Goal: Book appointment/travel/reservation

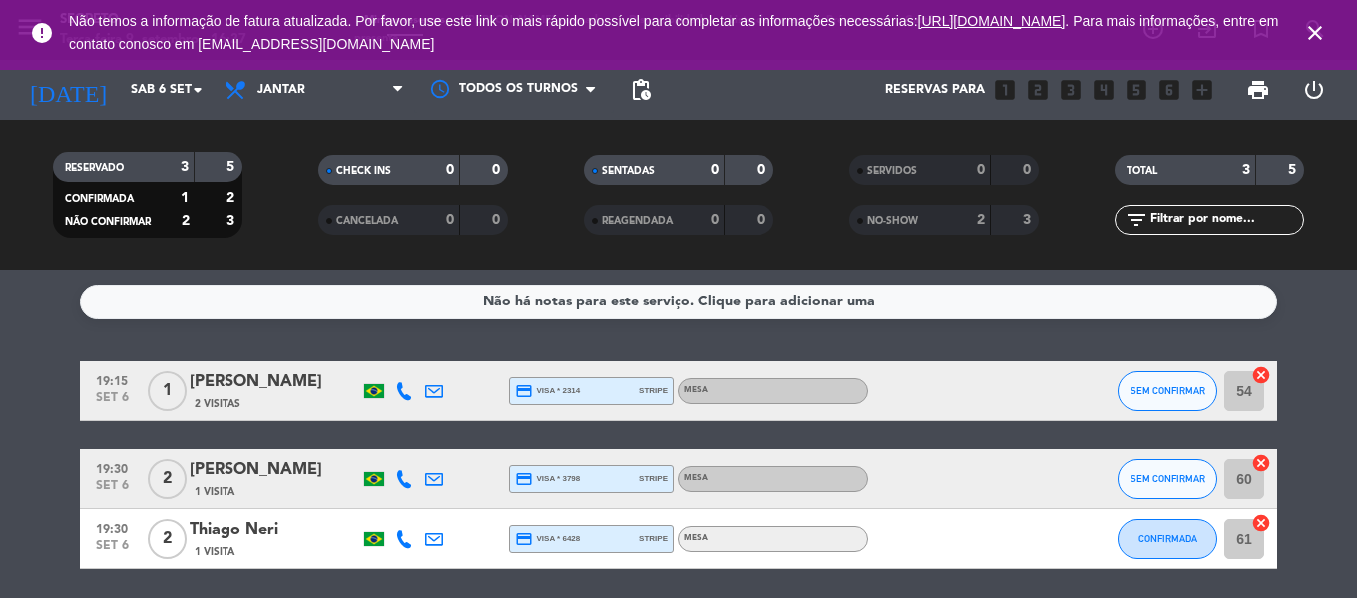
drag, startPoint x: 1309, startPoint y: 31, endPoint x: 995, endPoint y: 35, distance: 314.4
click at [1309, 32] on icon "close" at bounding box center [1315, 33] width 24 height 24
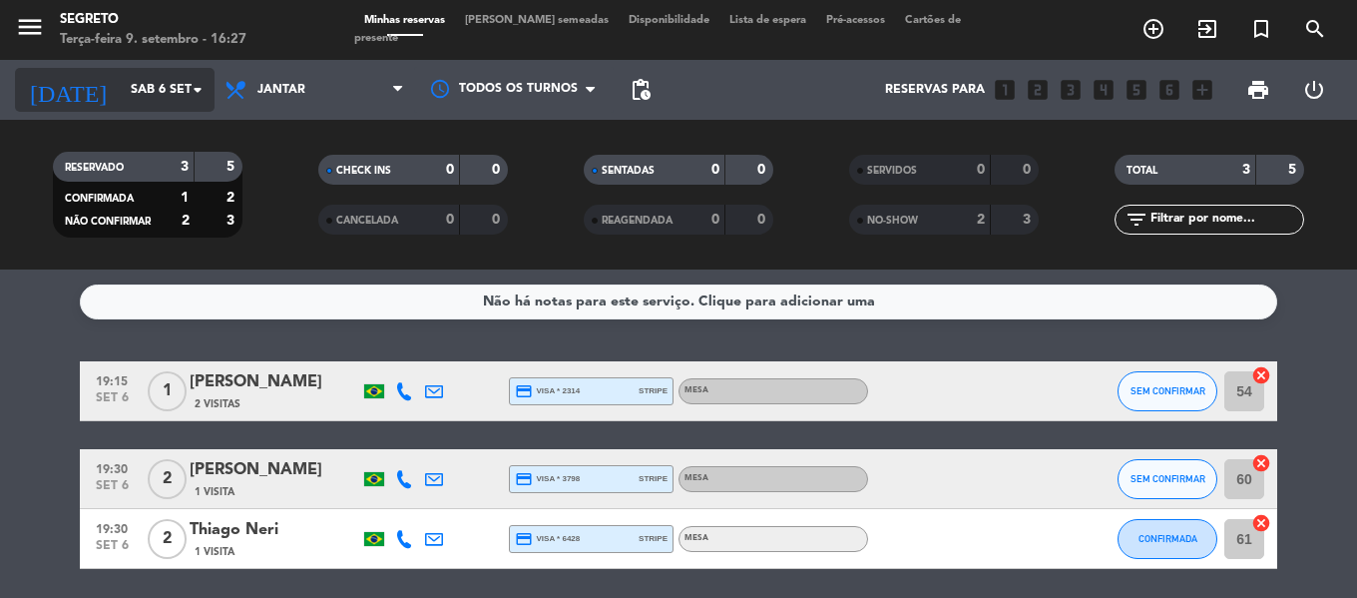
click at [129, 92] on input "Sáb 6 set" at bounding box center [205, 90] width 169 height 34
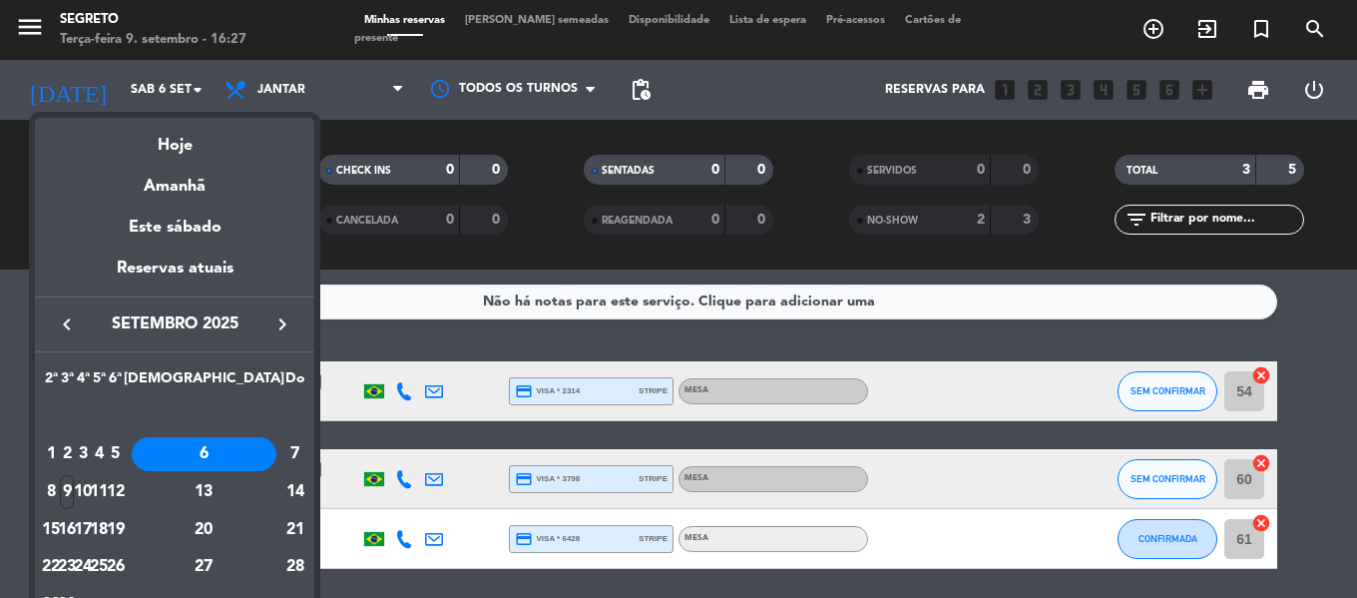
click at [186, 137] on div "Hoje" at bounding box center [174, 138] width 279 height 41
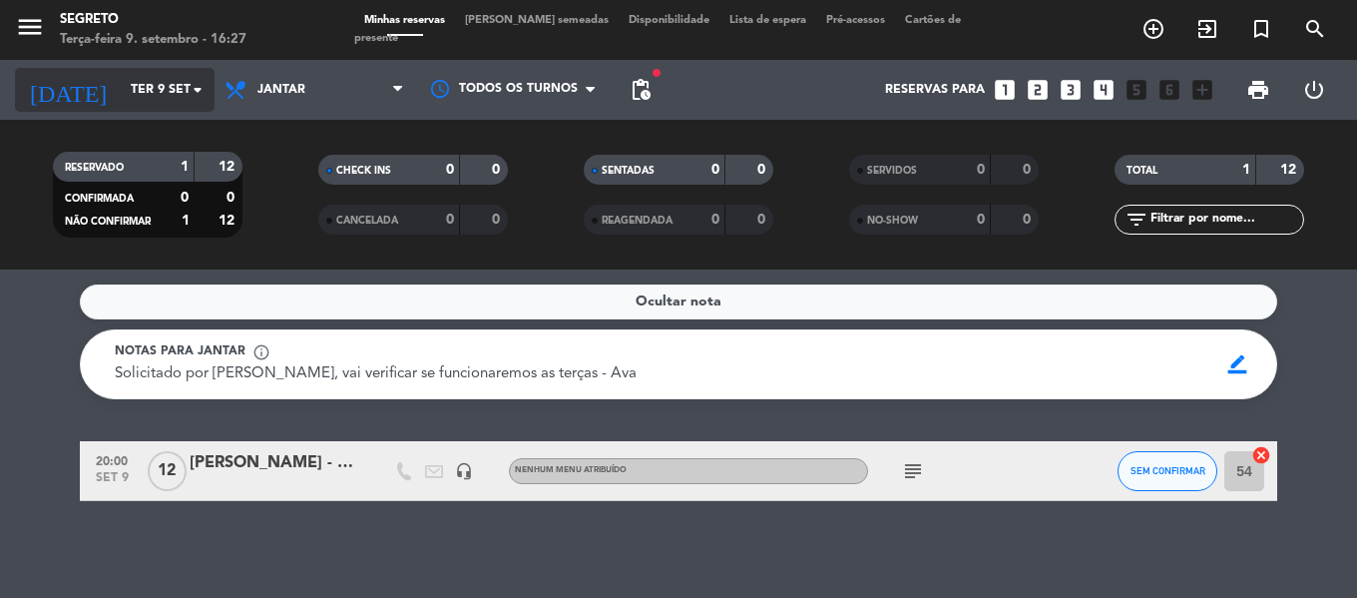
click at [124, 80] on input "Ter 9 set" at bounding box center [205, 90] width 169 height 34
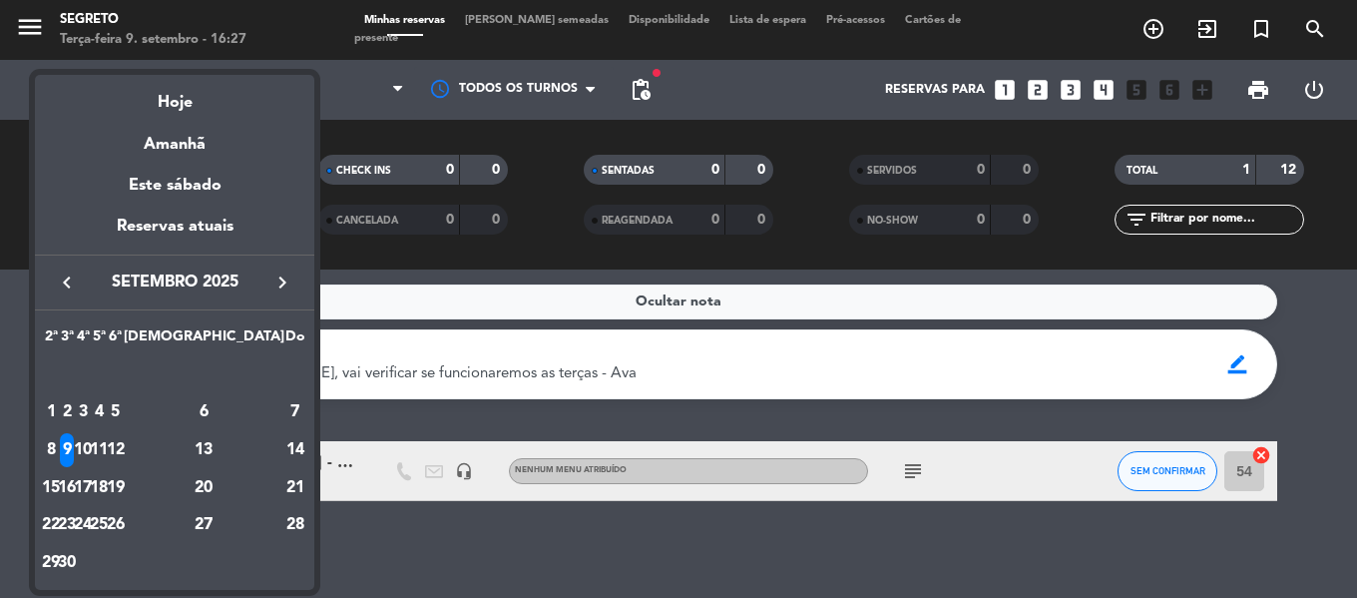
click at [107, 492] on div "18" at bounding box center [99, 488] width 15 height 34
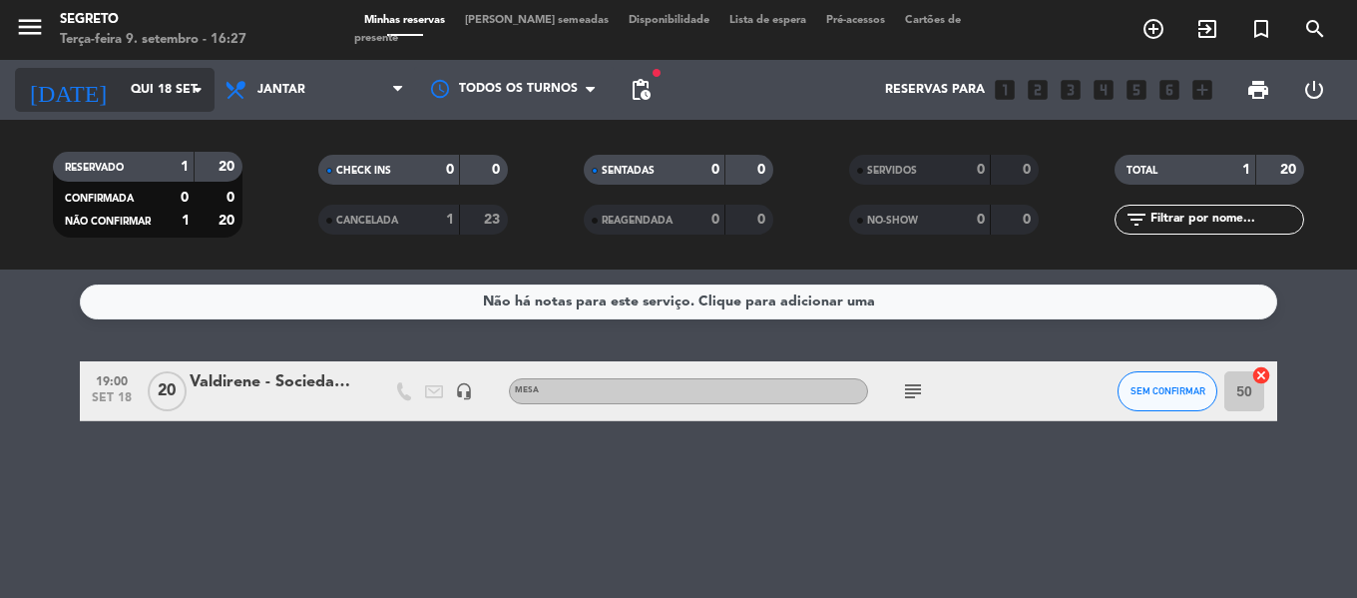
click at [135, 84] on input "Qui 18 set" at bounding box center [205, 90] width 169 height 34
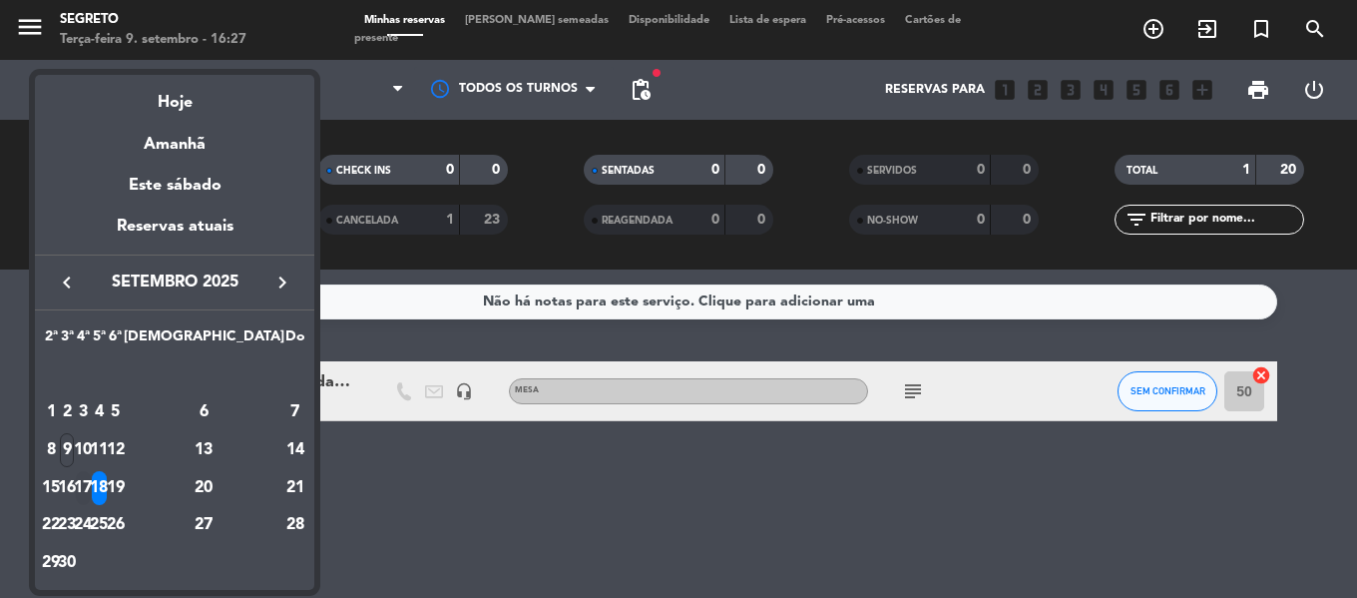
click at [91, 484] on div "17" at bounding box center [83, 488] width 15 height 34
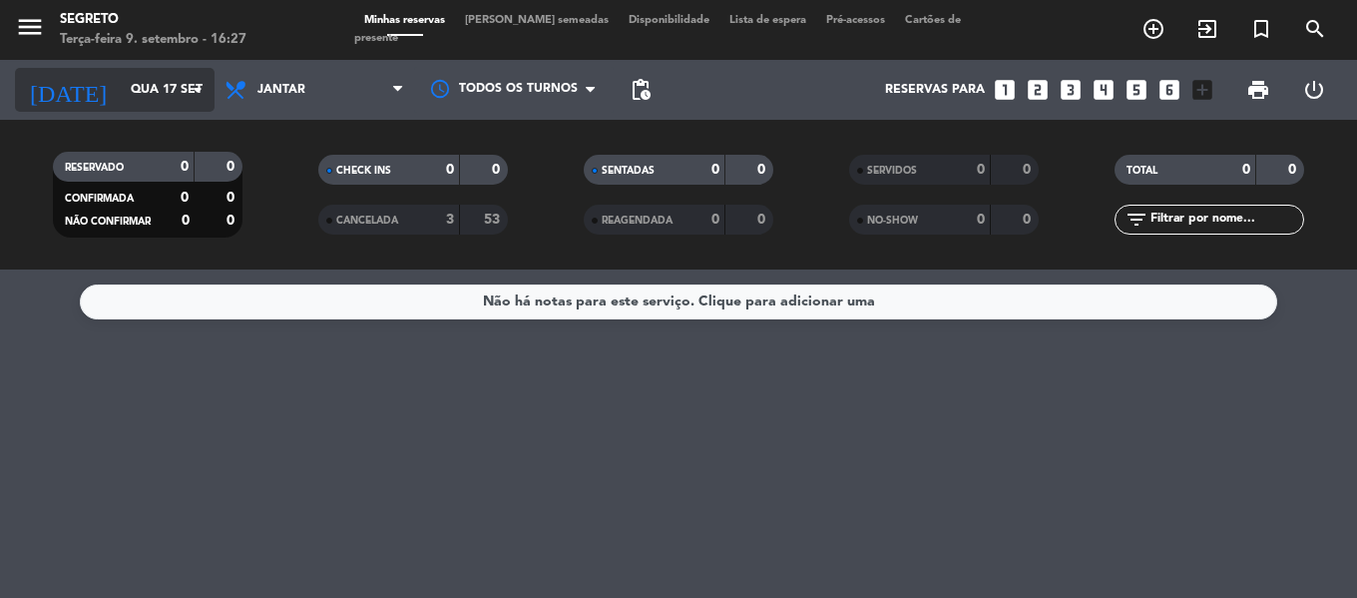
click at [137, 79] on input "Qua 17 set" at bounding box center [205, 90] width 169 height 34
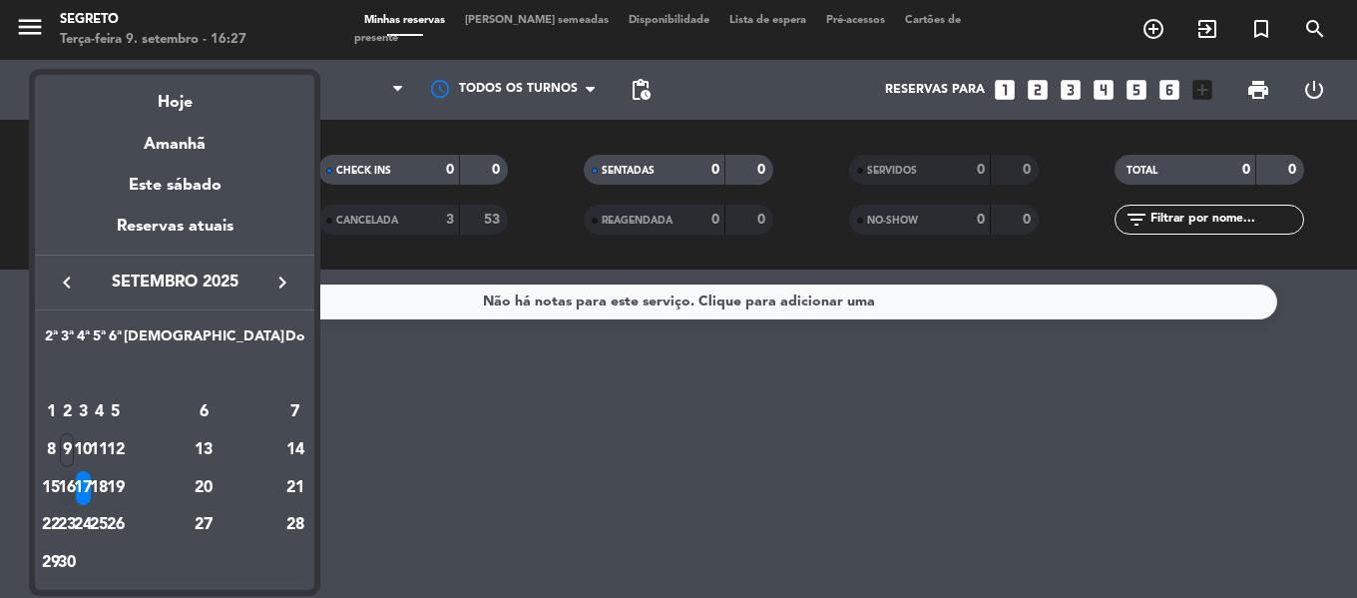
click at [75, 482] on div "16" at bounding box center [67, 488] width 15 height 34
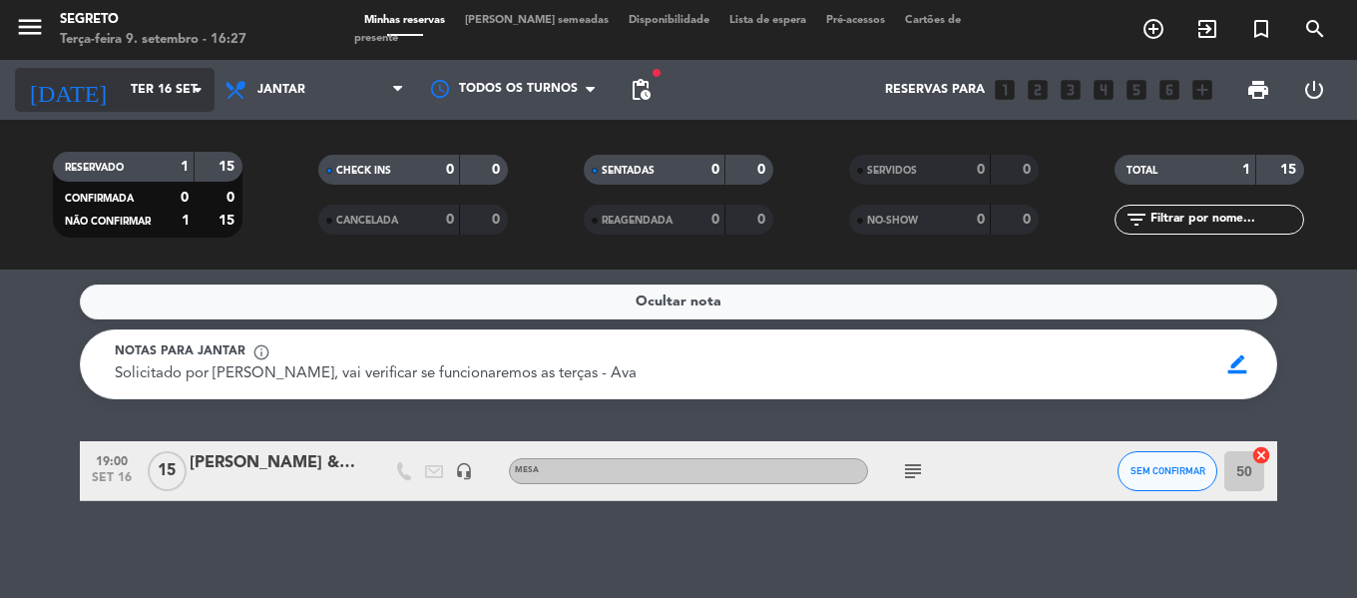
click at [121, 82] on input "Ter 16 set" at bounding box center [205, 90] width 169 height 34
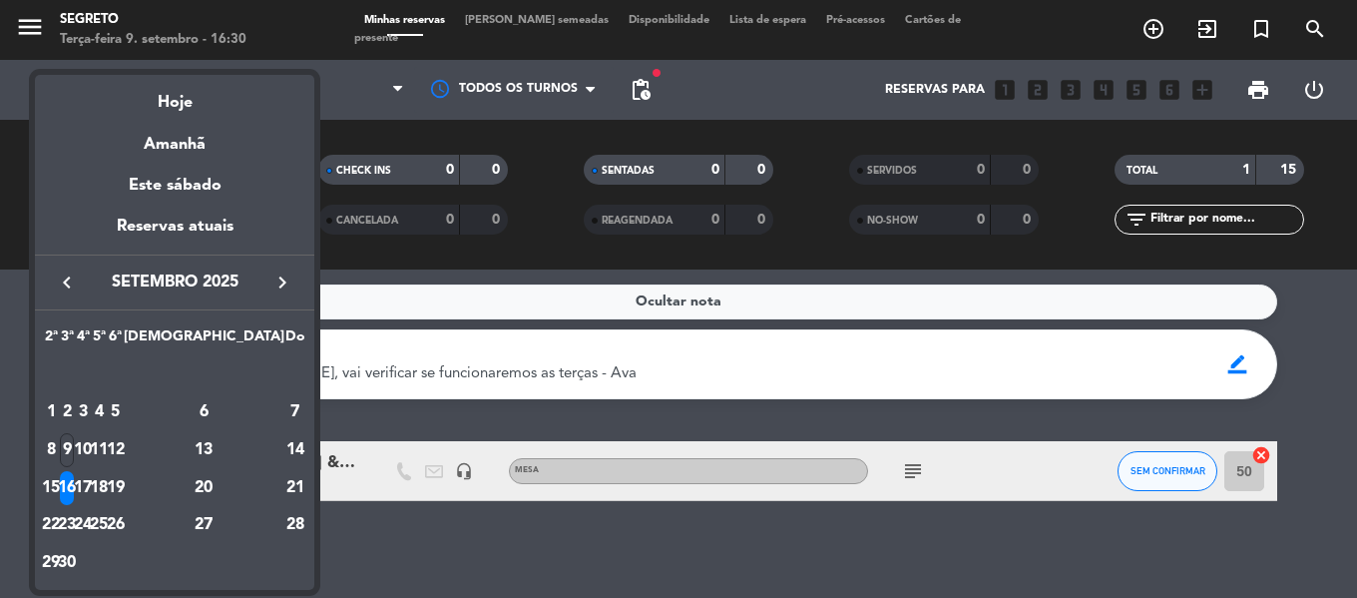
click at [292, 22] on div at bounding box center [678, 299] width 1357 height 598
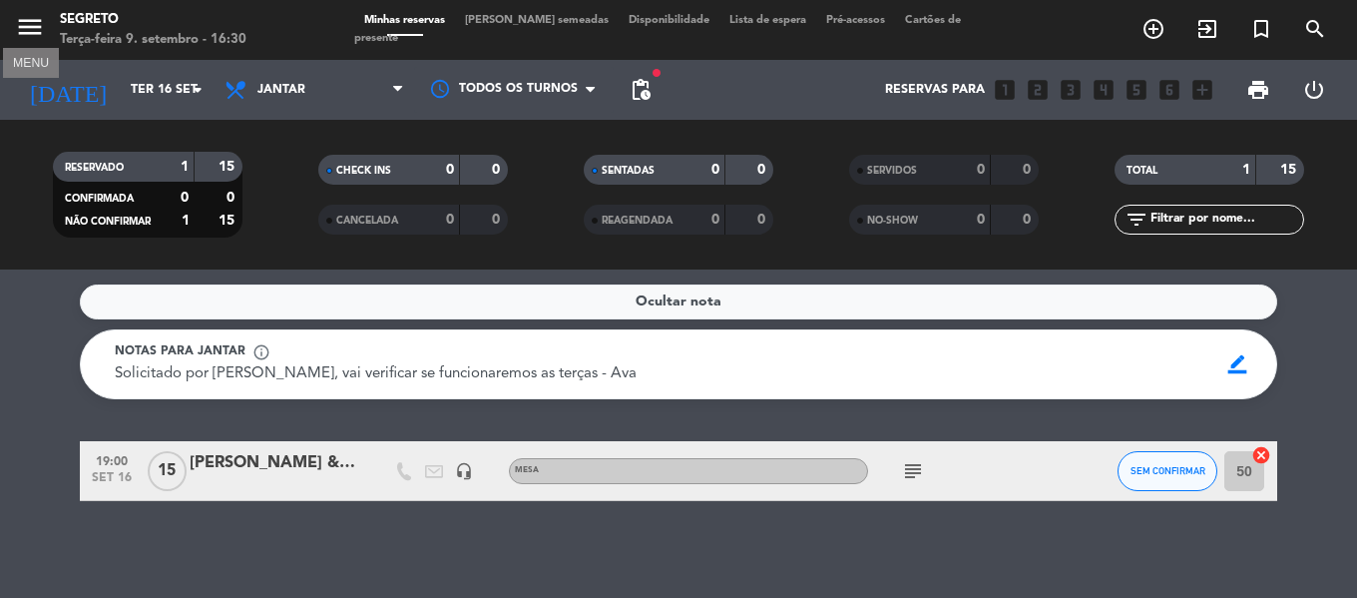
click at [32, 22] on icon "menu" at bounding box center [30, 27] width 30 height 30
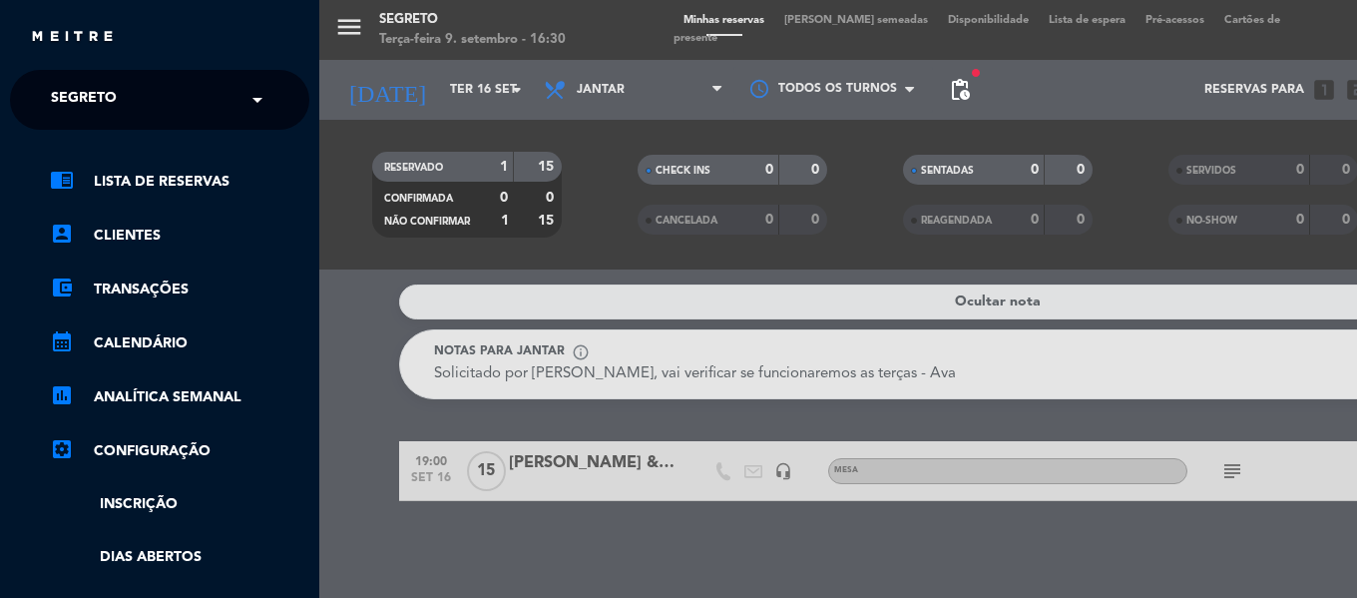
click at [57, 77] on ng-select "× Segreto ×" at bounding box center [159, 100] width 299 height 60
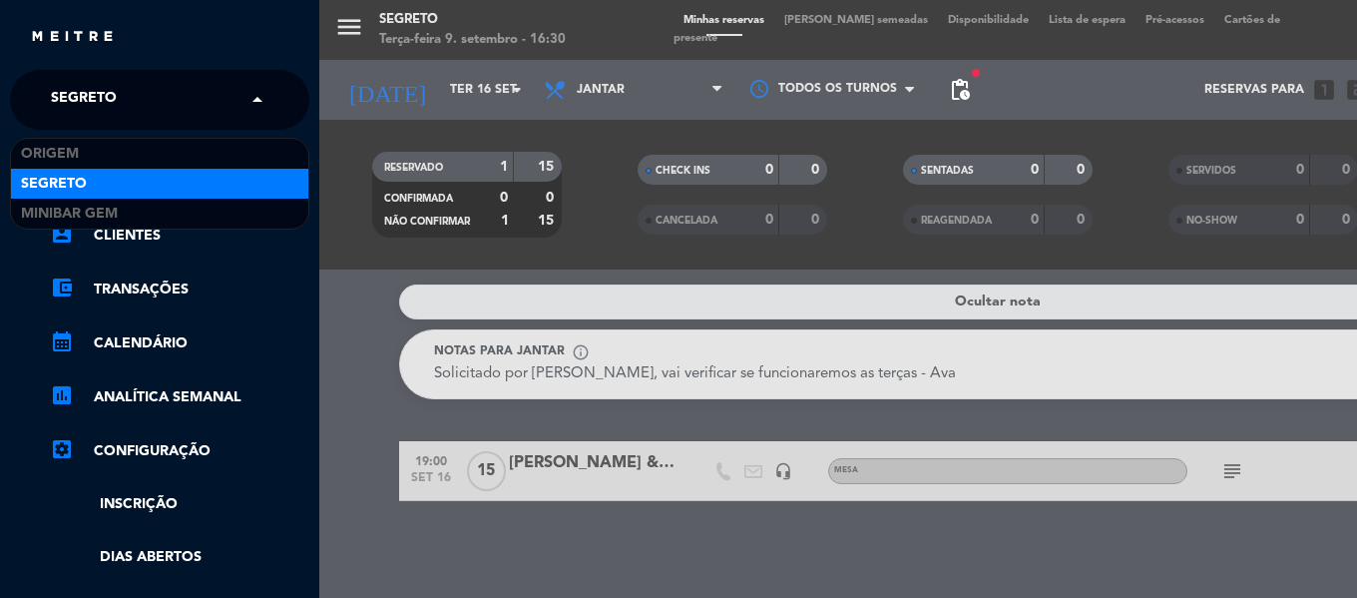
click at [62, 113] on span "Segreto" at bounding box center [84, 100] width 66 height 42
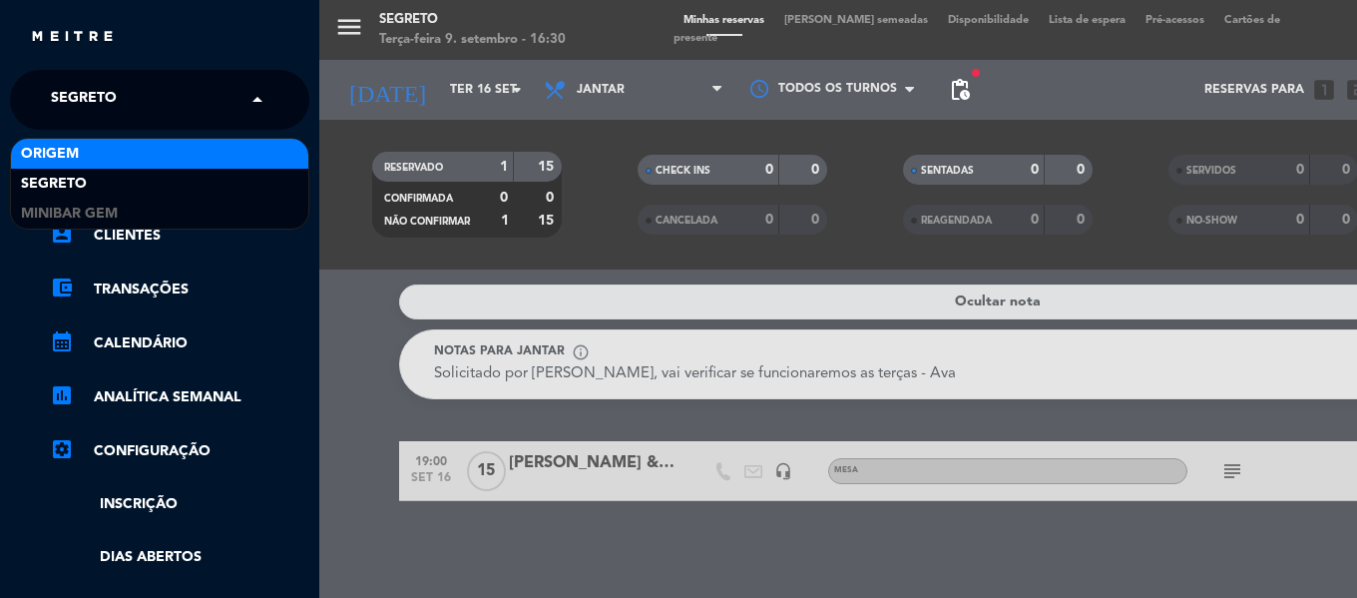
click at [53, 147] on span "Origem" at bounding box center [50, 154] width 58 height 23
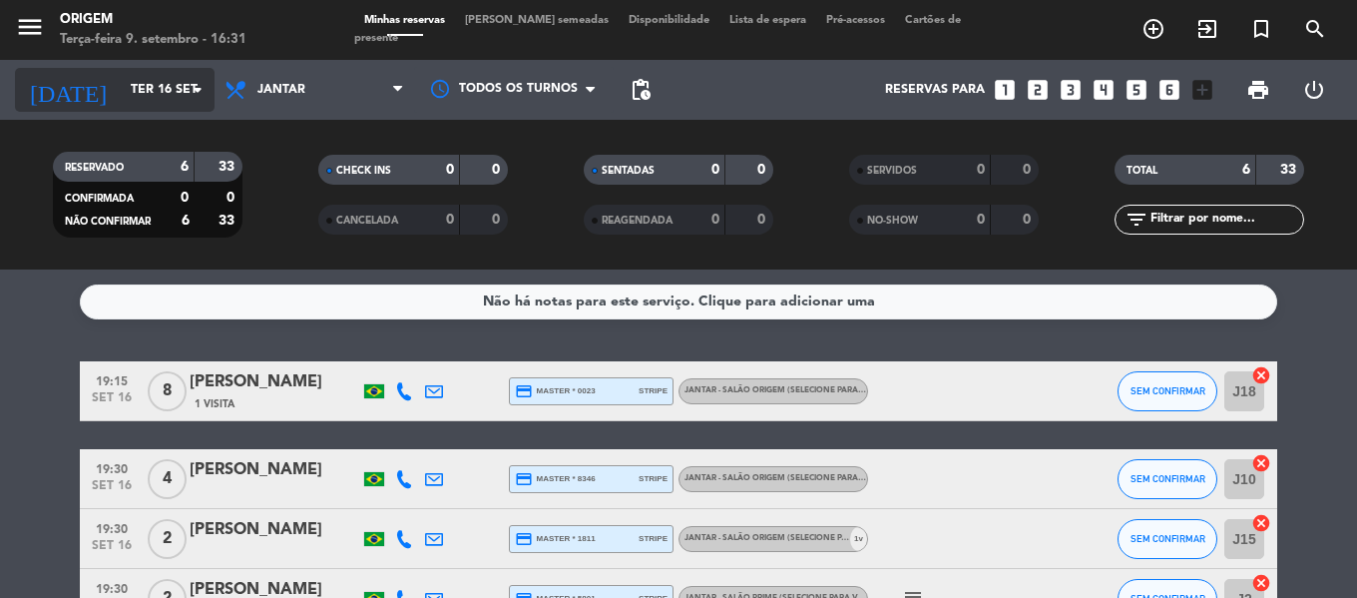
click at [121, 95] on input "Ter 16 set" at bounding box center [205, 90] width 169 height 34
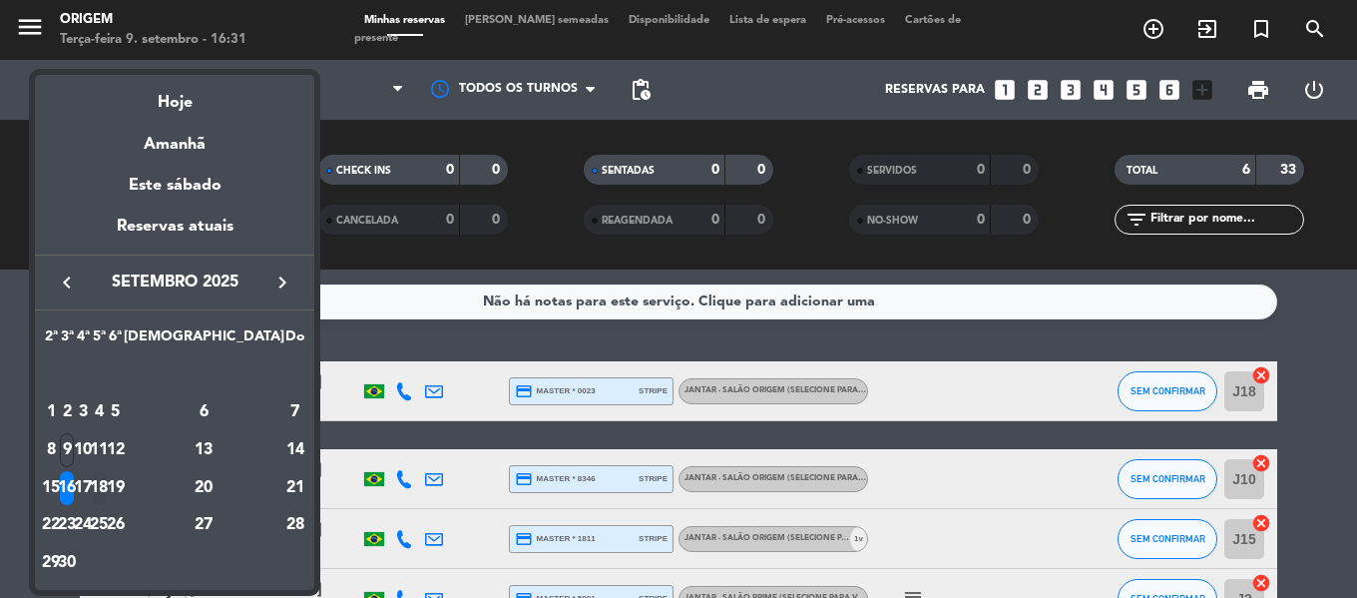
click at [107, 481] on div "18" at bounding box center [99, 488] width 15 height 34
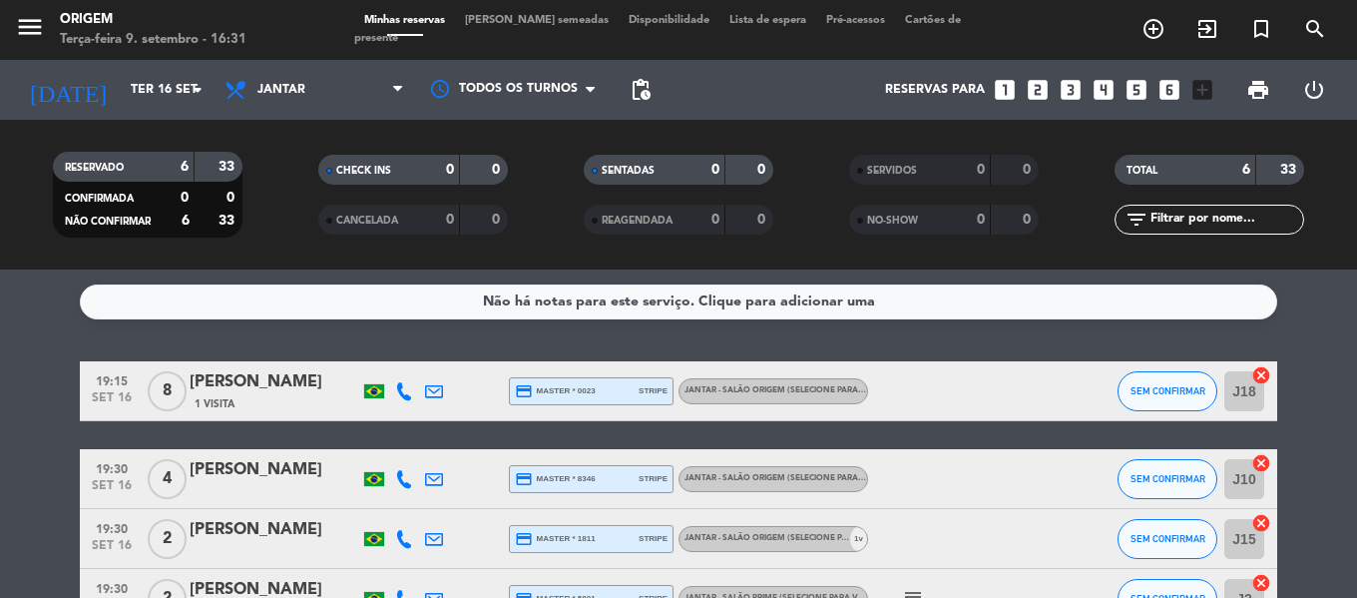
type input "Qui 18 set"
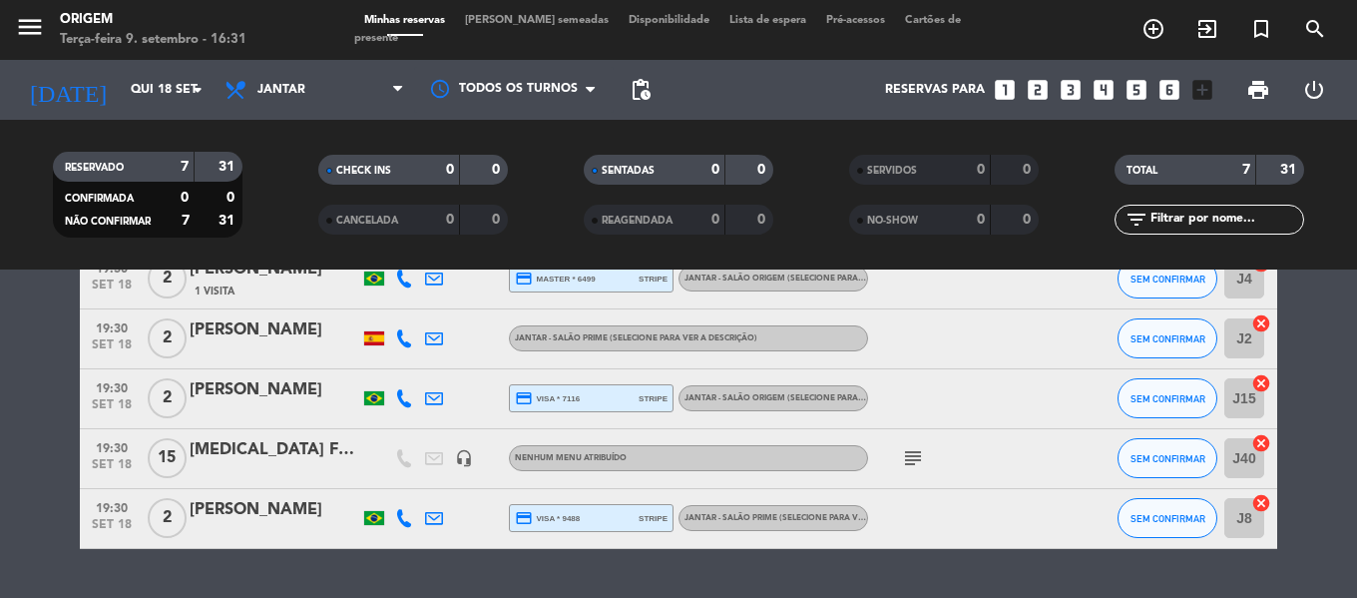
scroll to position [415, 0]
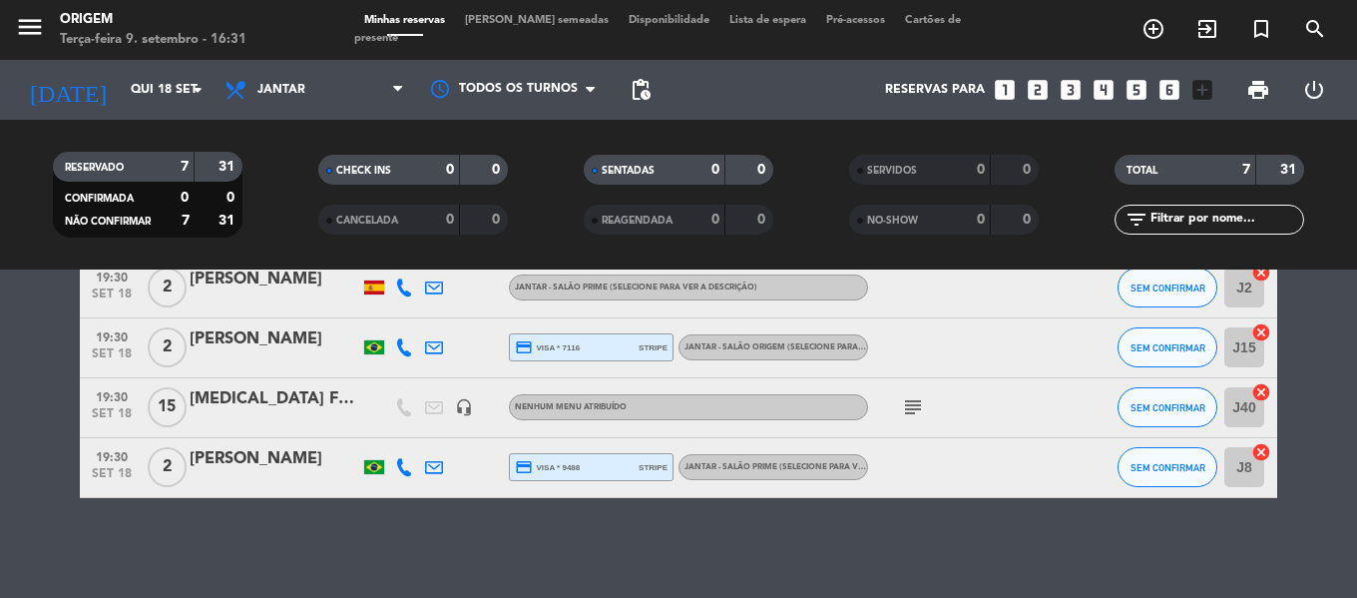
click at [535, 26] on span "[PERSON_NAME] semeadas" at bounding box center [537, 20] width 164 height 11
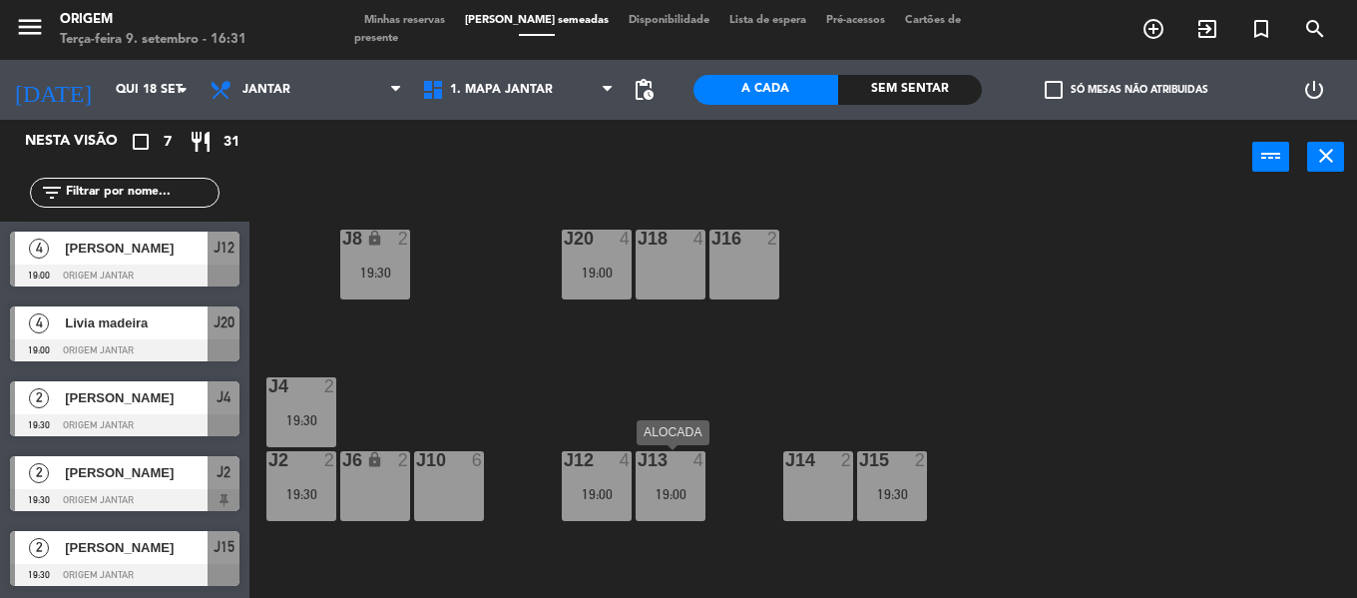
click at [684, 472] on div "J13 4 19:00" at bounding box center [671, 486] width 70 height 70
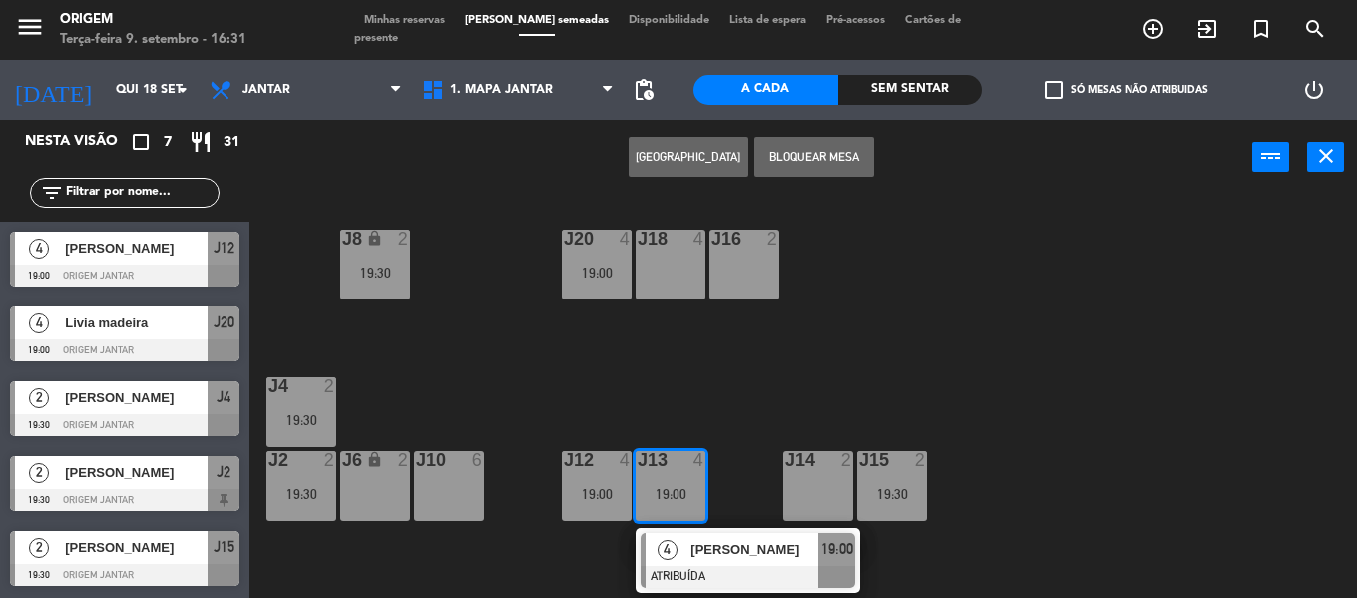
click at [677, 272] on div "J18 4" at bounding box center [671, 265] width 70 height 70
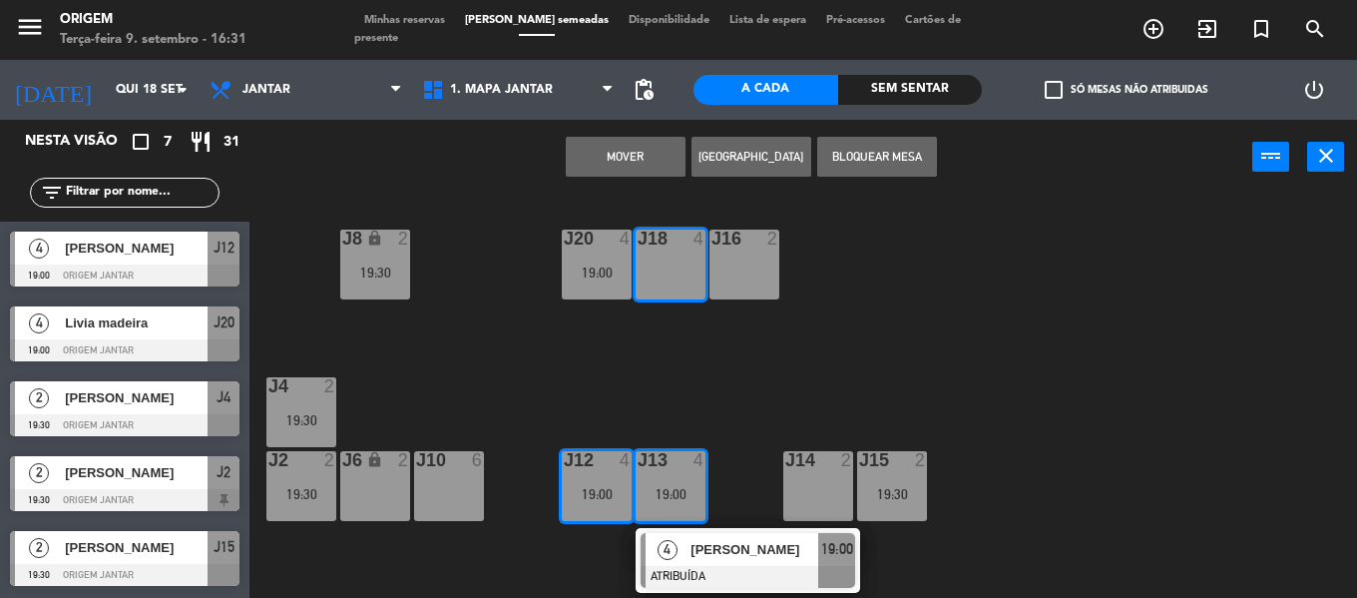
click at [632, 148] on button "MOVER" at bounding box center [626, 157] width 120 height 40
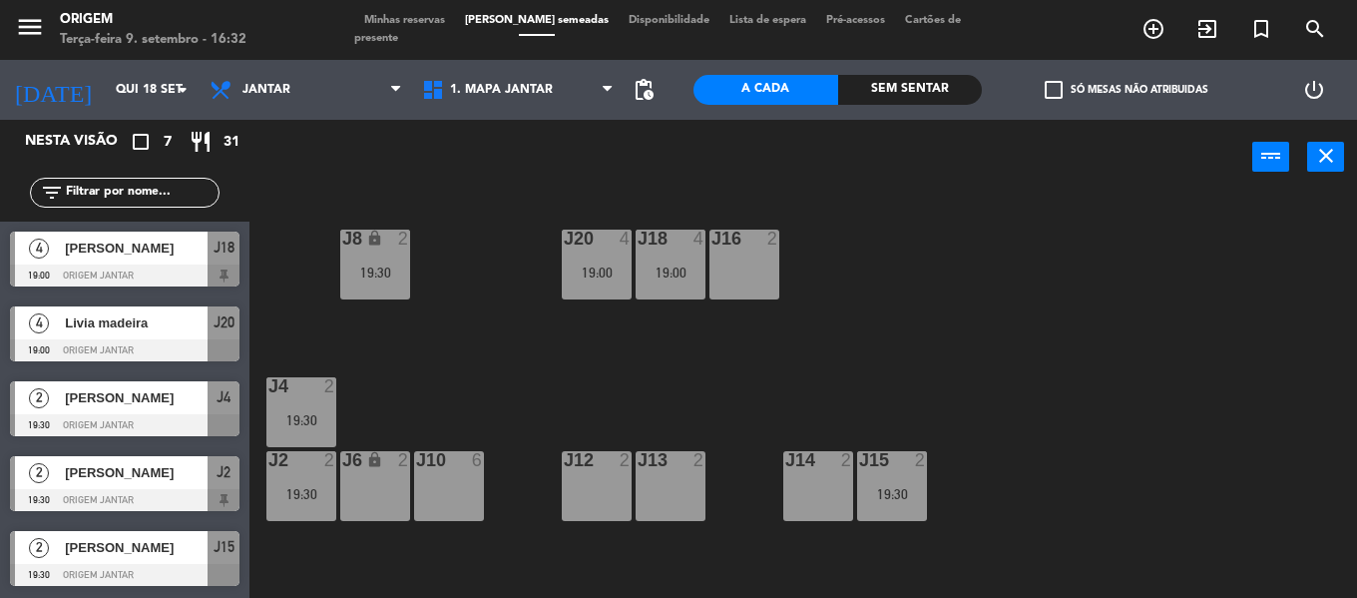
click at [401, 26] on span "Minhas reservas" at bounding box center [404, 20] width 101 height 11
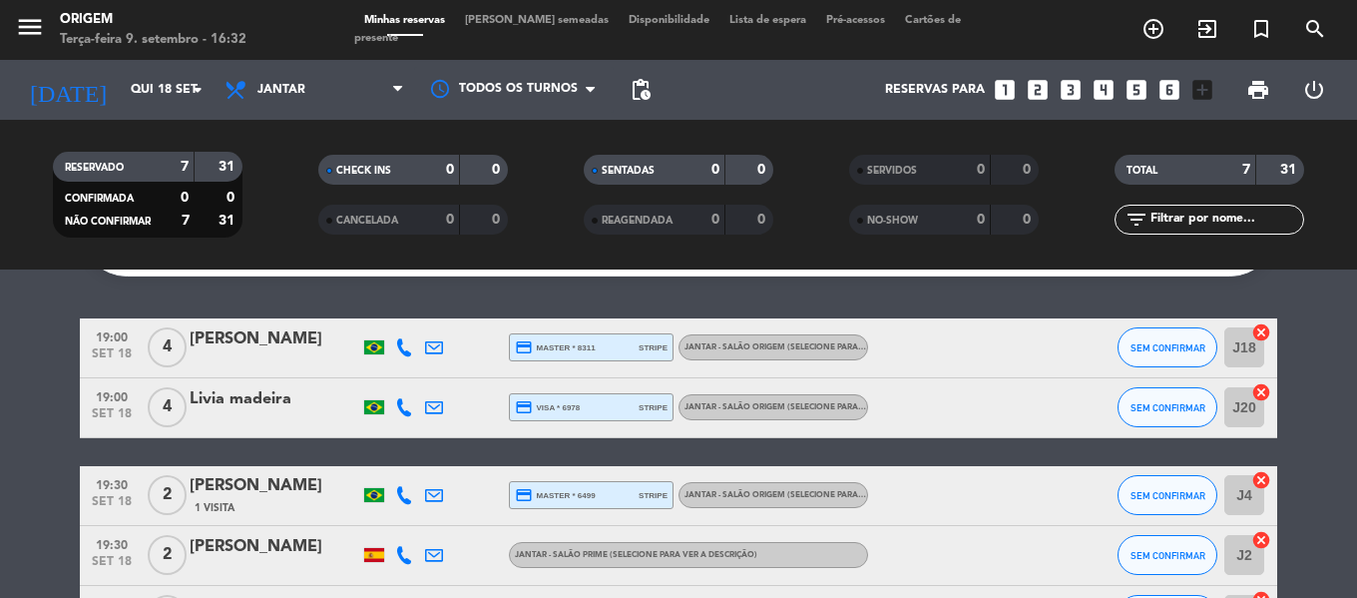
scroll to position [116, 0]
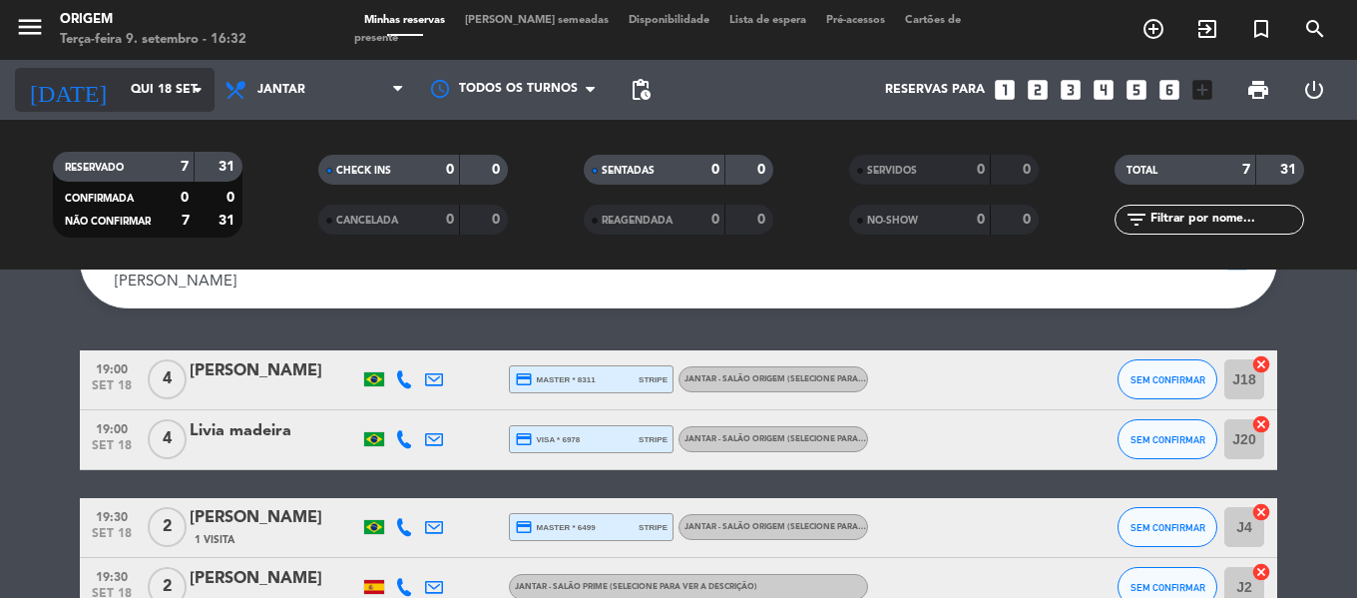
click at [147, 97] on input "Qui 18 set" at bounding box center [205, 90] width 169 height 34
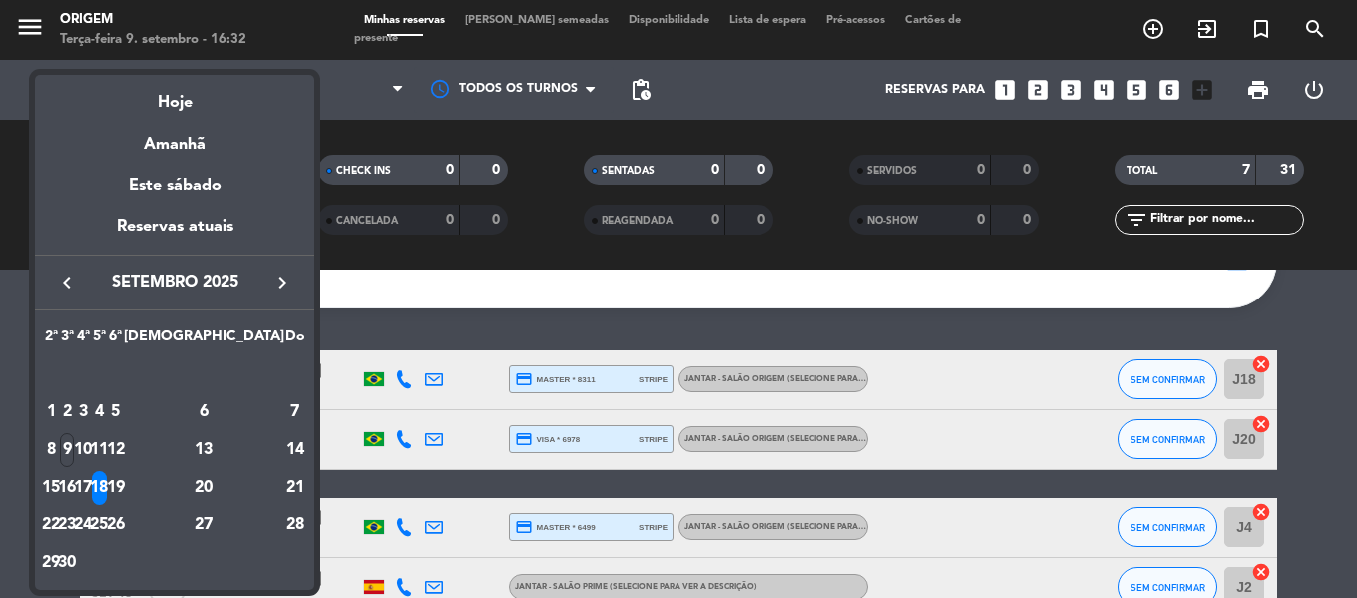
click at [485, 317] on div at bounding box center [678, 299] width 1357 height 598
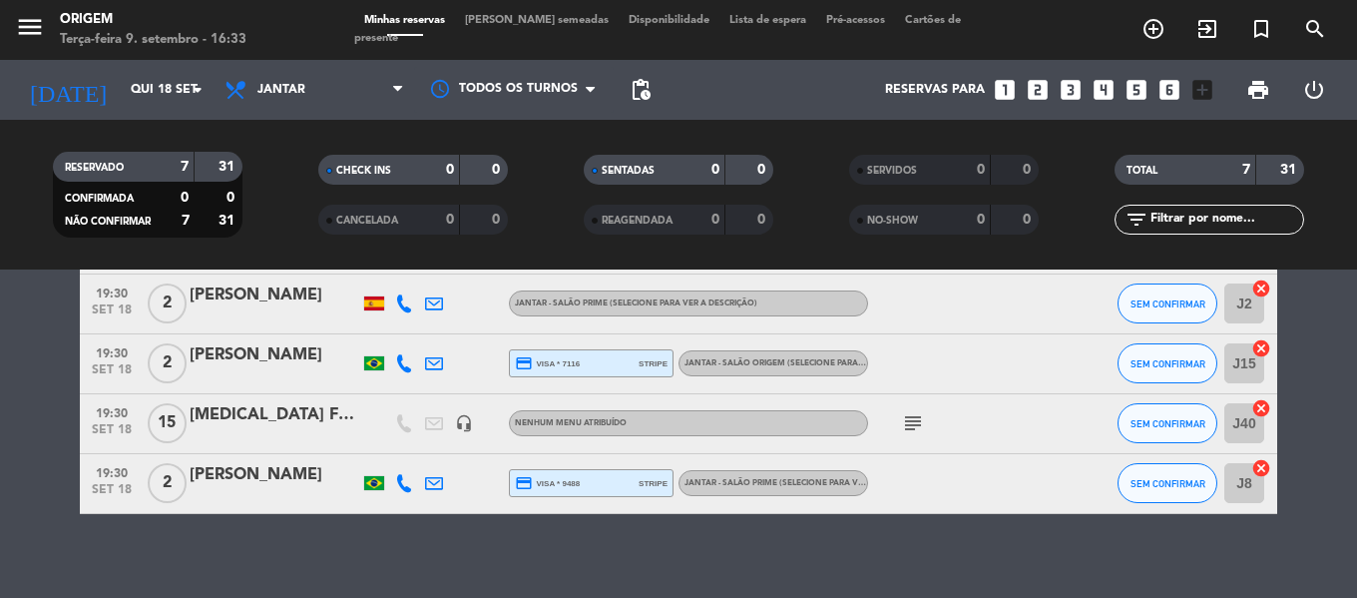
scroll to position [0, 0]
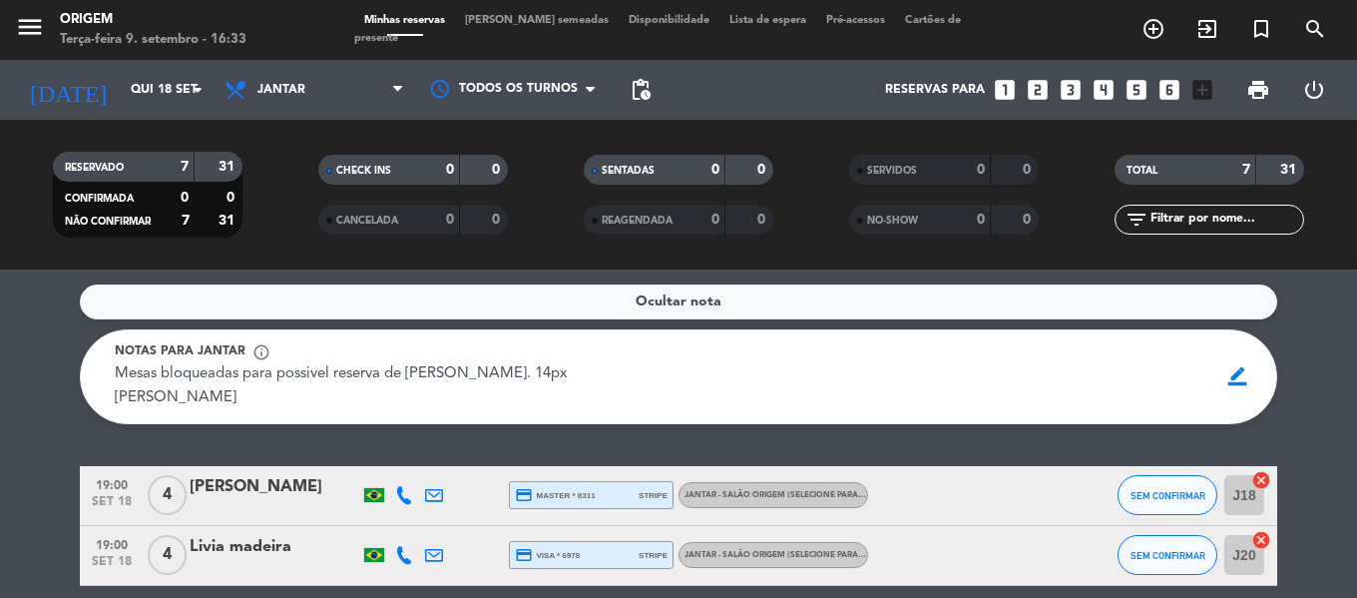
click at [535, 25] on span "[PERSON_NAME] semeadas" at bounding box center [537, 20] width 164 height 11
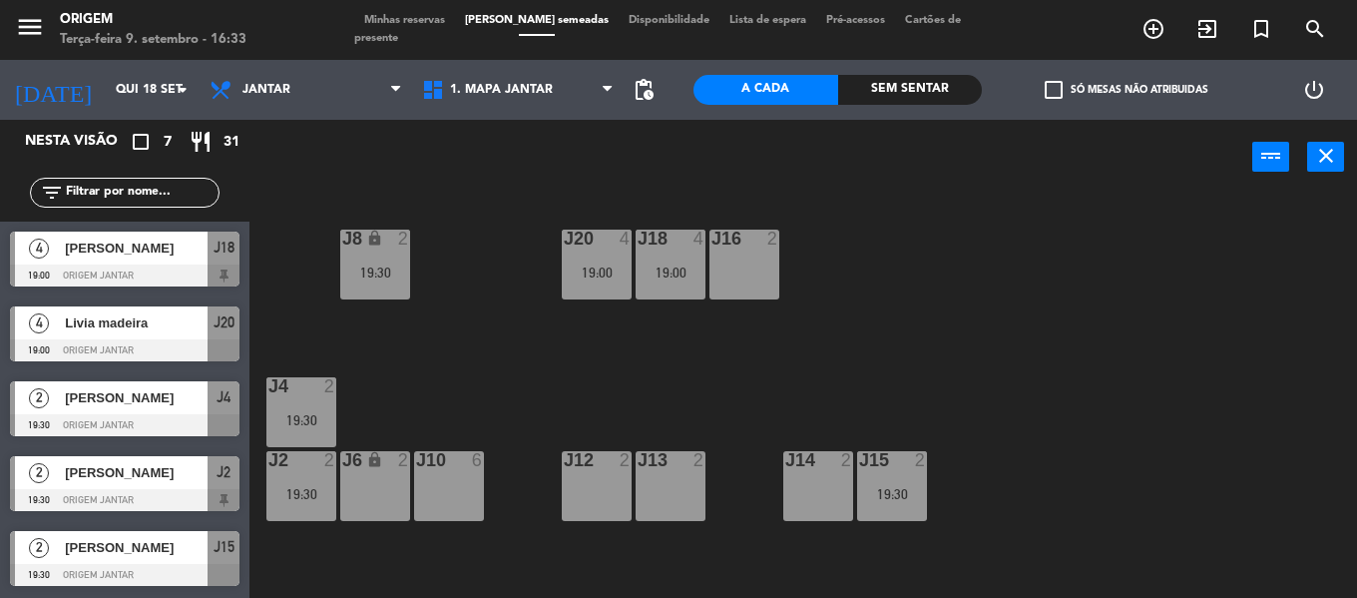
click at [407, 26] on span "Minhas reservas" at bounding box center [404, 20] width 101 height 11
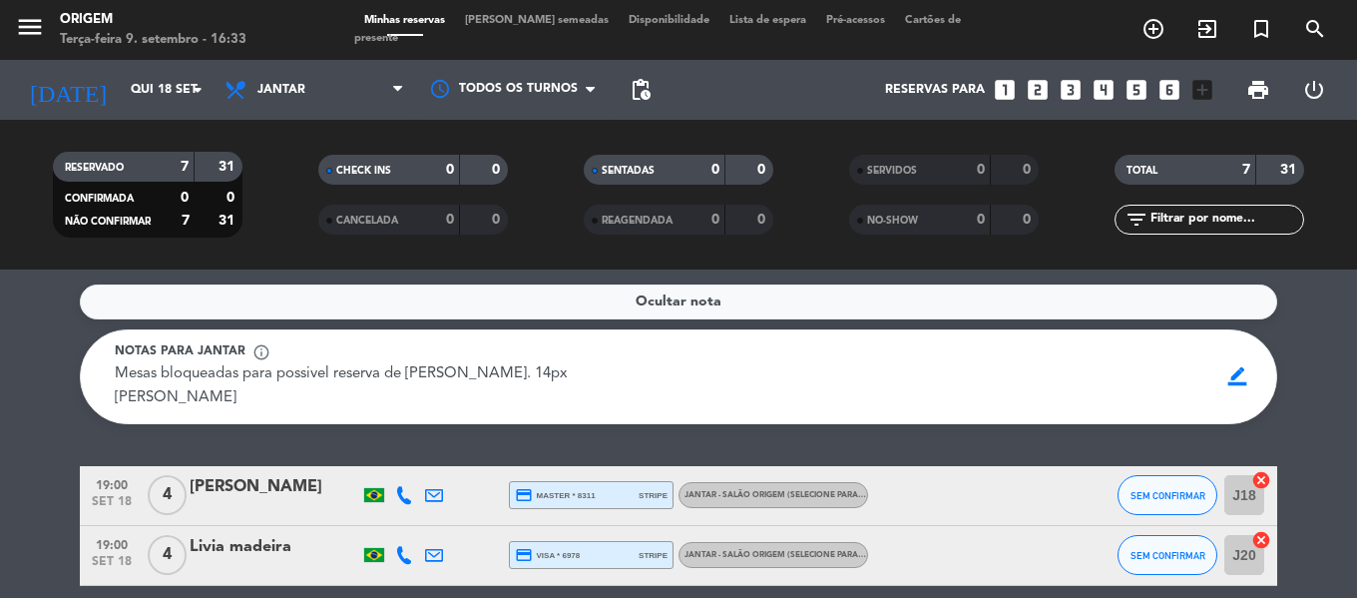
click at [524, 26] on span "[PERSON_NAME] semeadas" at bounding box center [537, 20] width 164 height 11
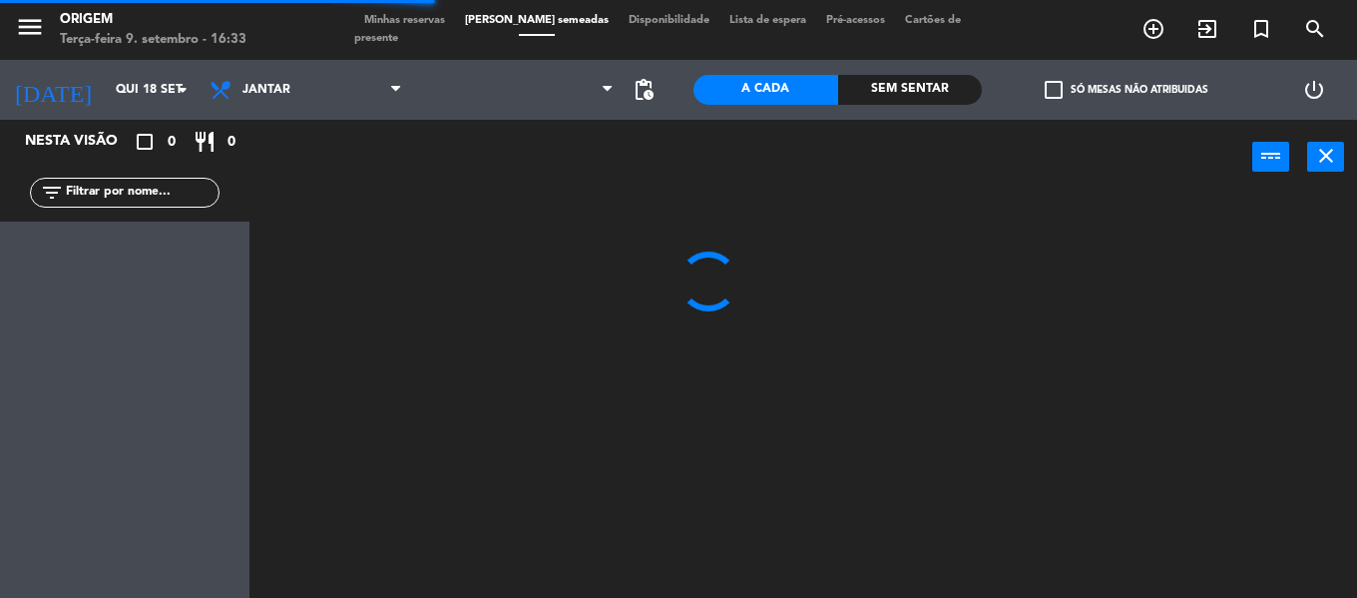
click at [406, 25] on span "Minhas reservas" at bounding box center [404, 20] width 101 height 11
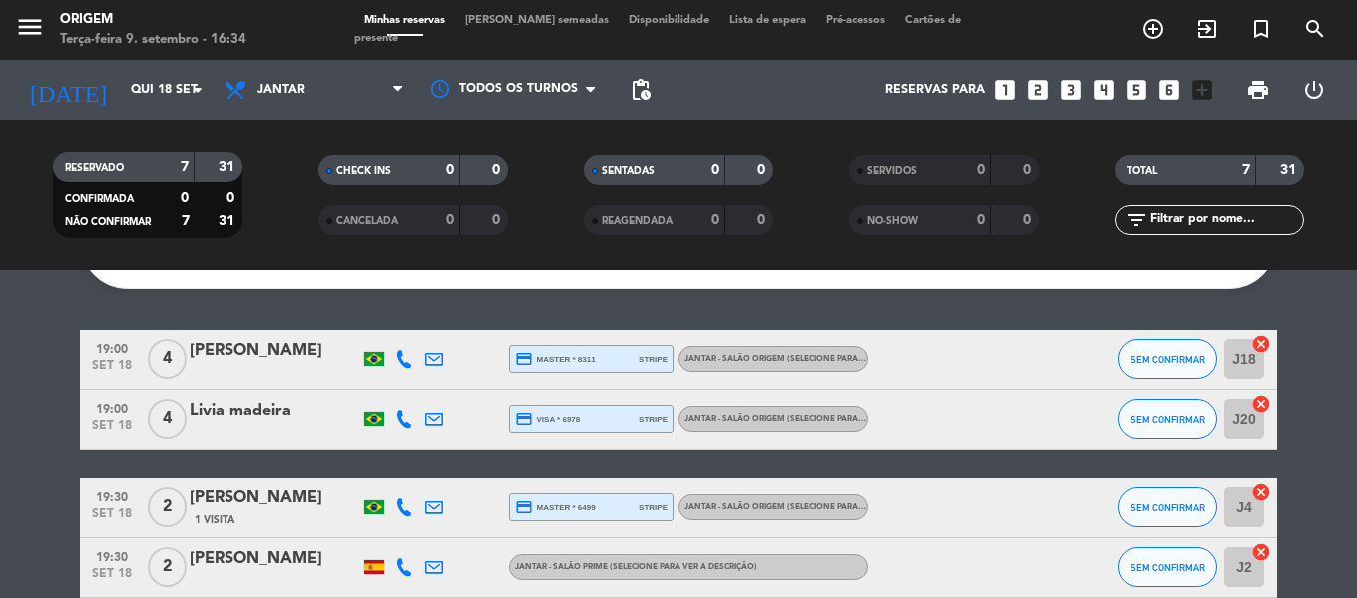
scroll to position [100, 0]
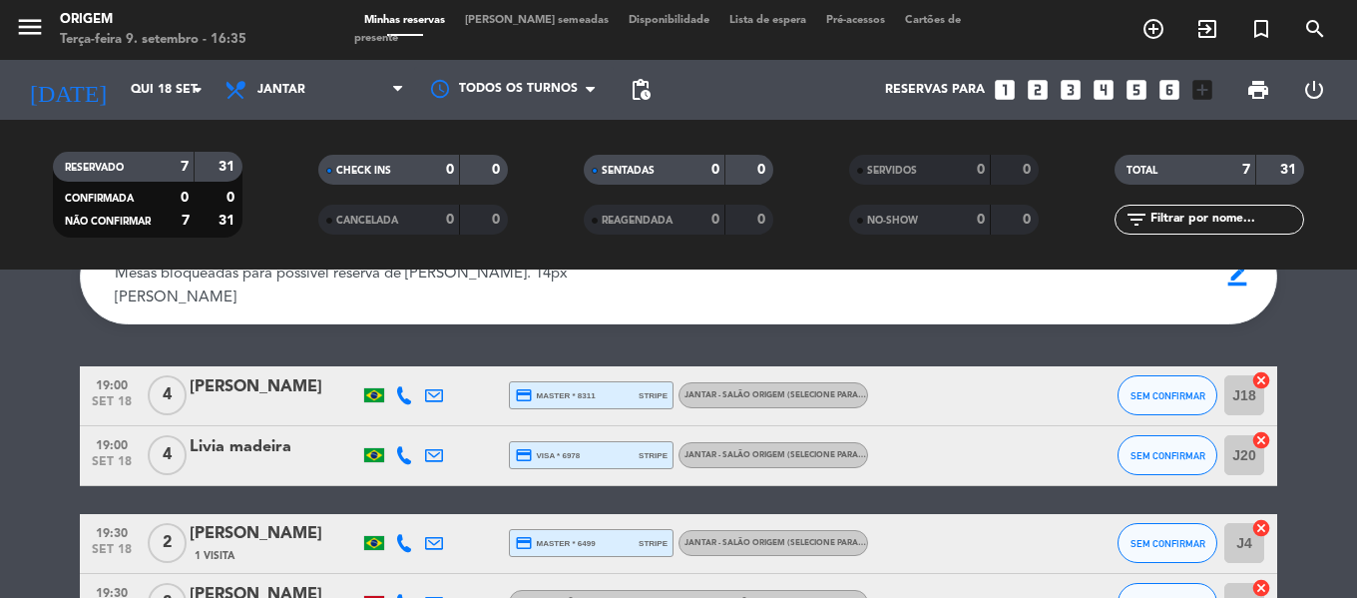
click at [509, 26] on span "[PERSON_NAME] semeadas" at bounding box center [537, 20] width 164 height 11
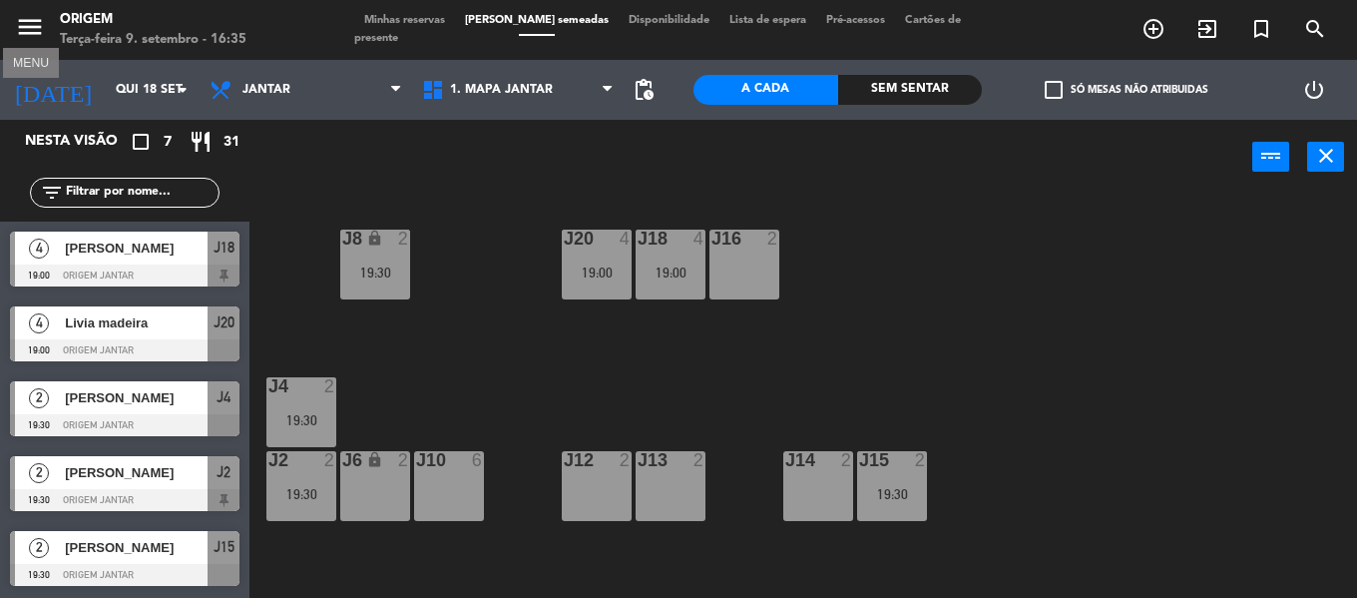
click at [42, 25] on icon "menu" at bounding box center [30, 27] width 30 height 30
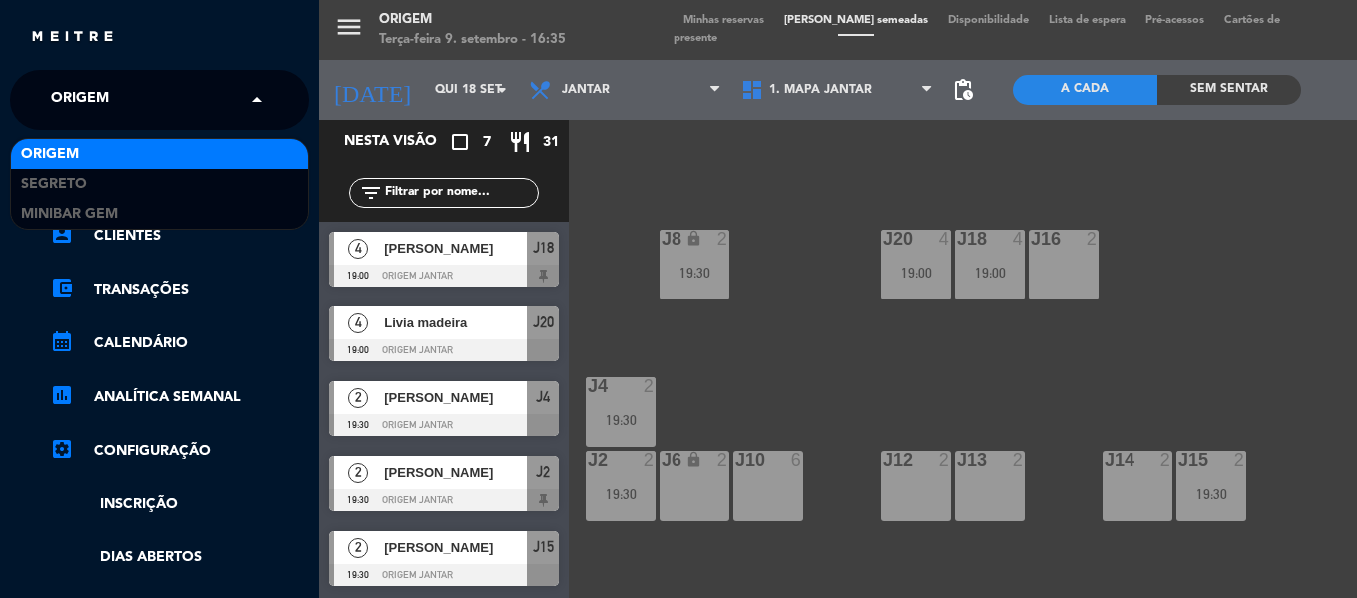
click at [72, 105] on span "Origem" at bounding box center [80, 100] width 58 height 42
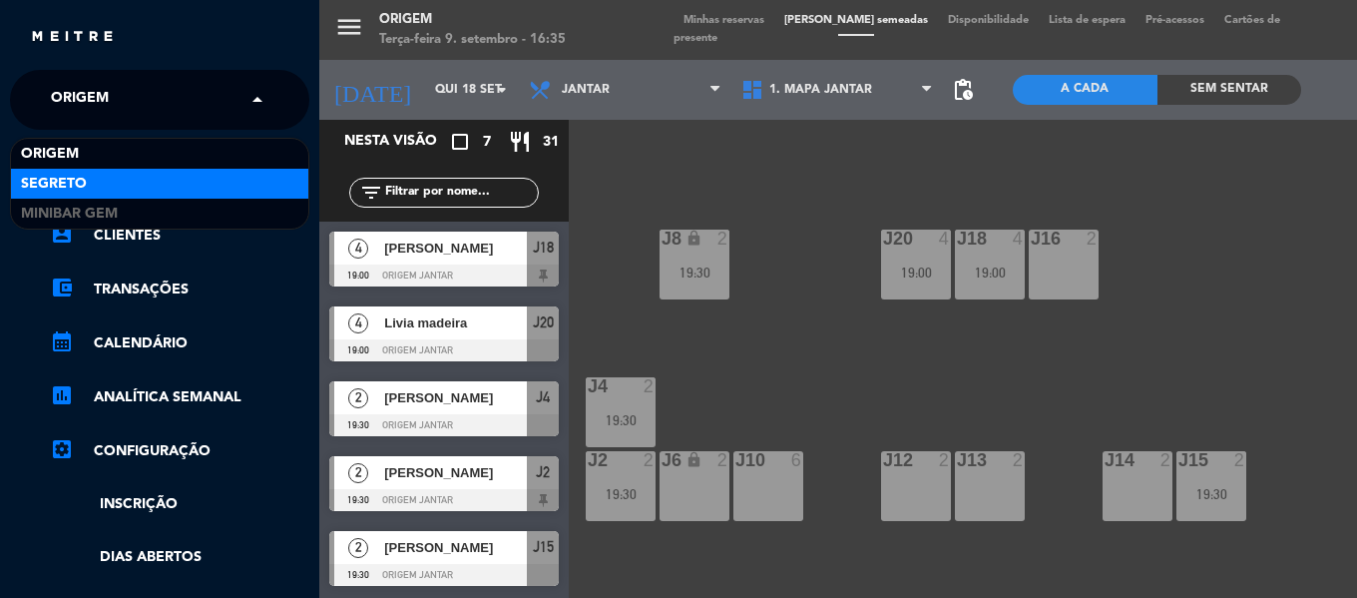
click at [69, 179] on span "Segreto" at bounding box center [54, 184] width 66 height 23
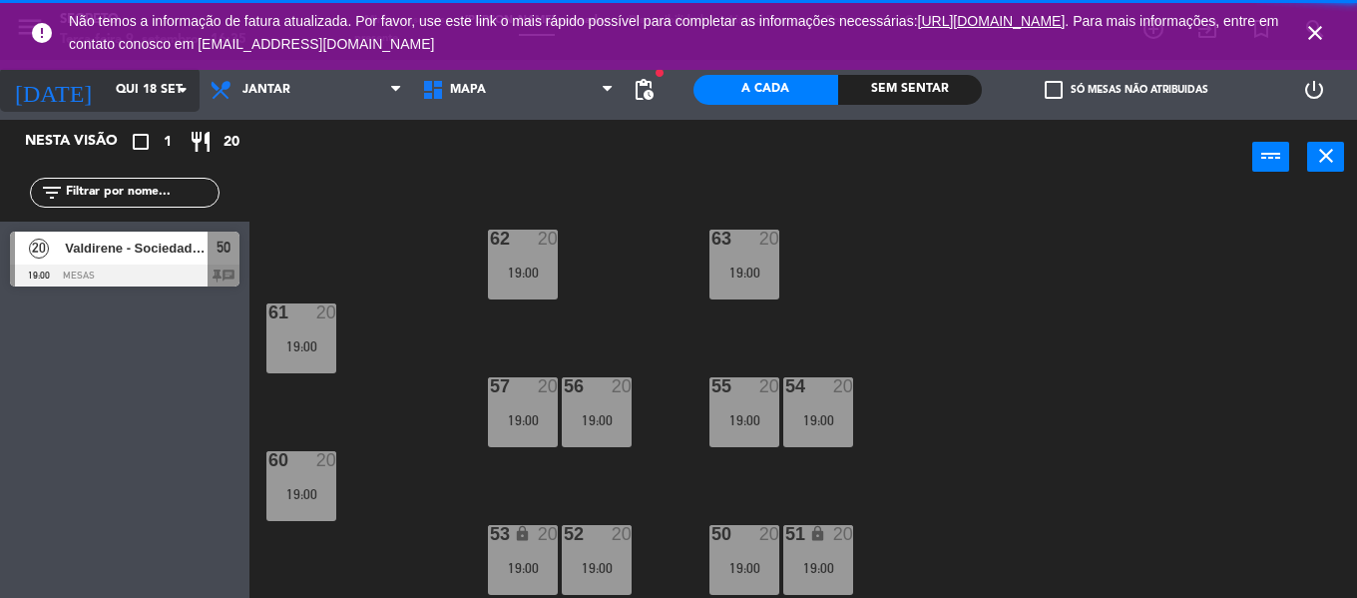
click at [106, 91] on input "Qui 18 set" at bounding box center [190, 90] width 169 height 34
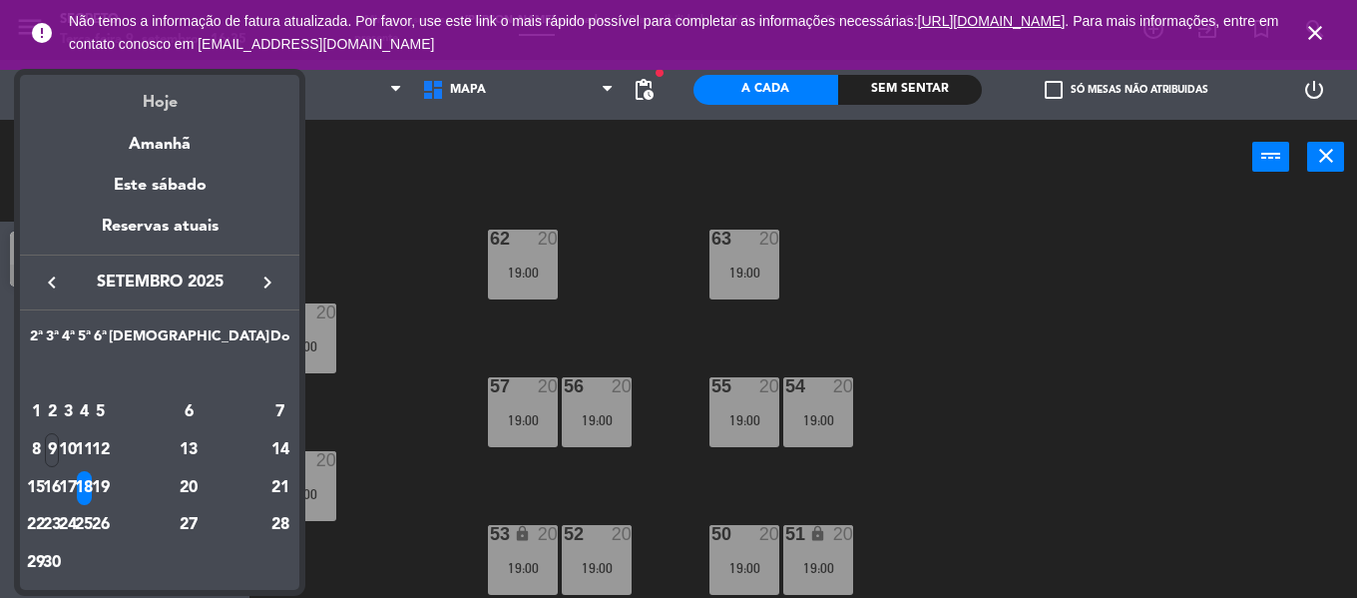
click at [173, 105] on div "Hoje" at bounding box center [159, 95] width 279 height 41
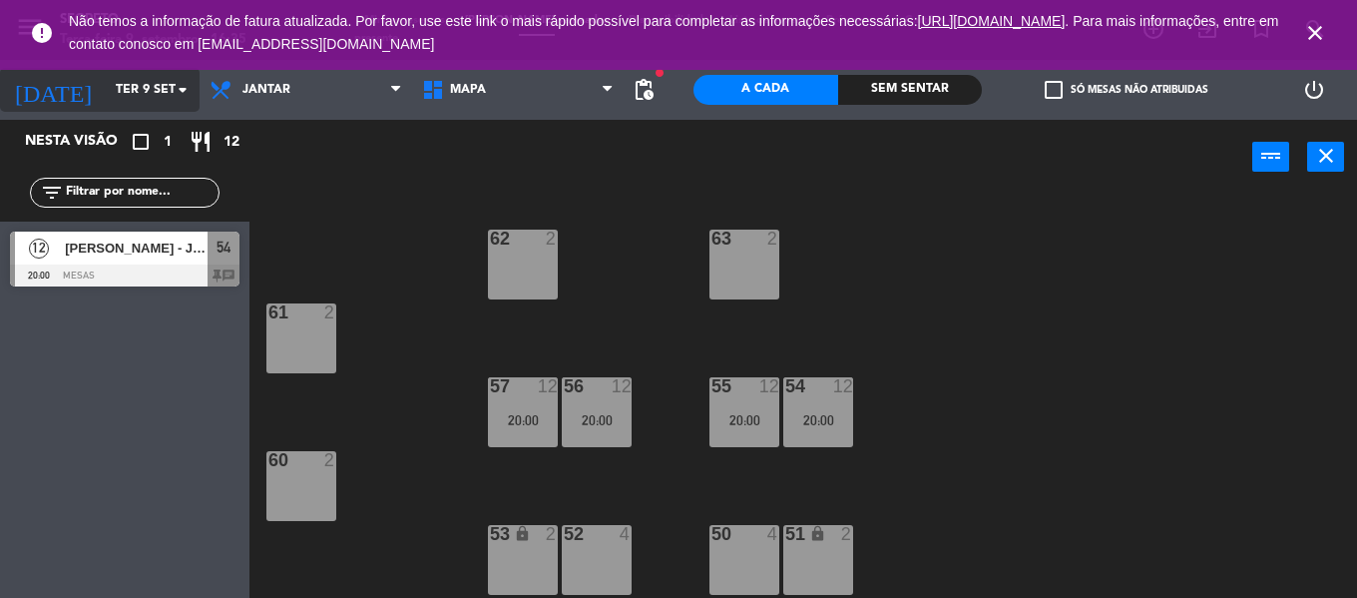
click at [106, 91] on input "Ter 9 set" at bounding box center [190, 90] width 169 height 34
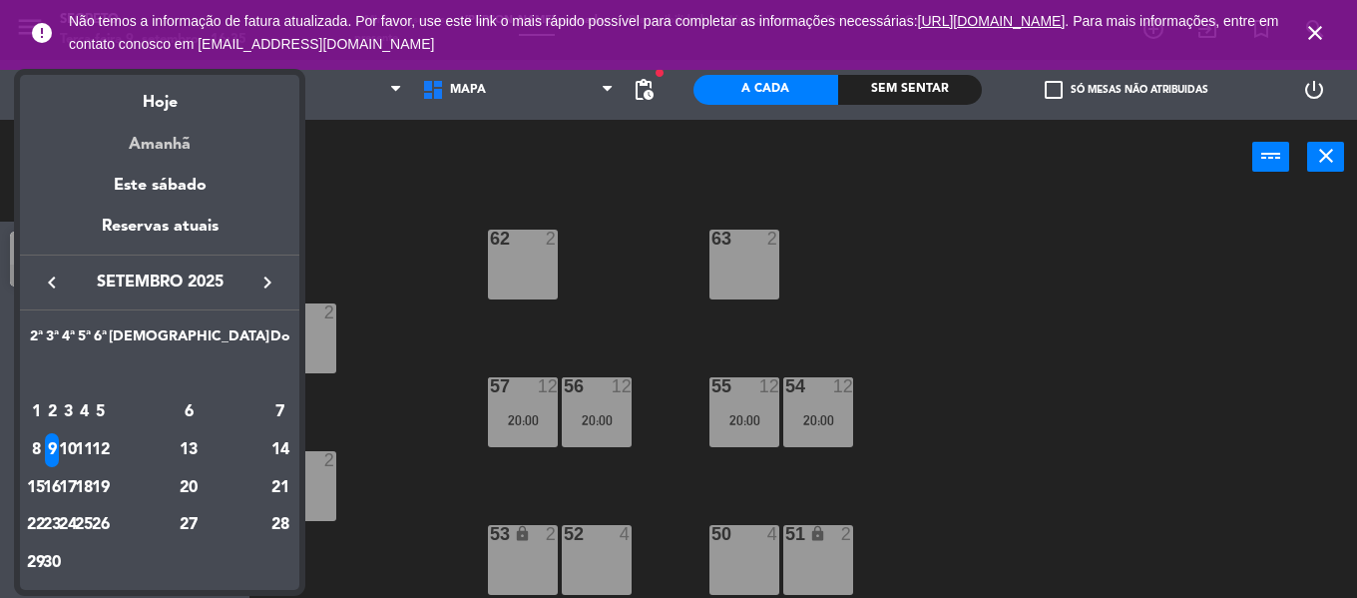
click at [143, 148] on div "Amanhã" at bounding box center [159, 137] width 279 height 41
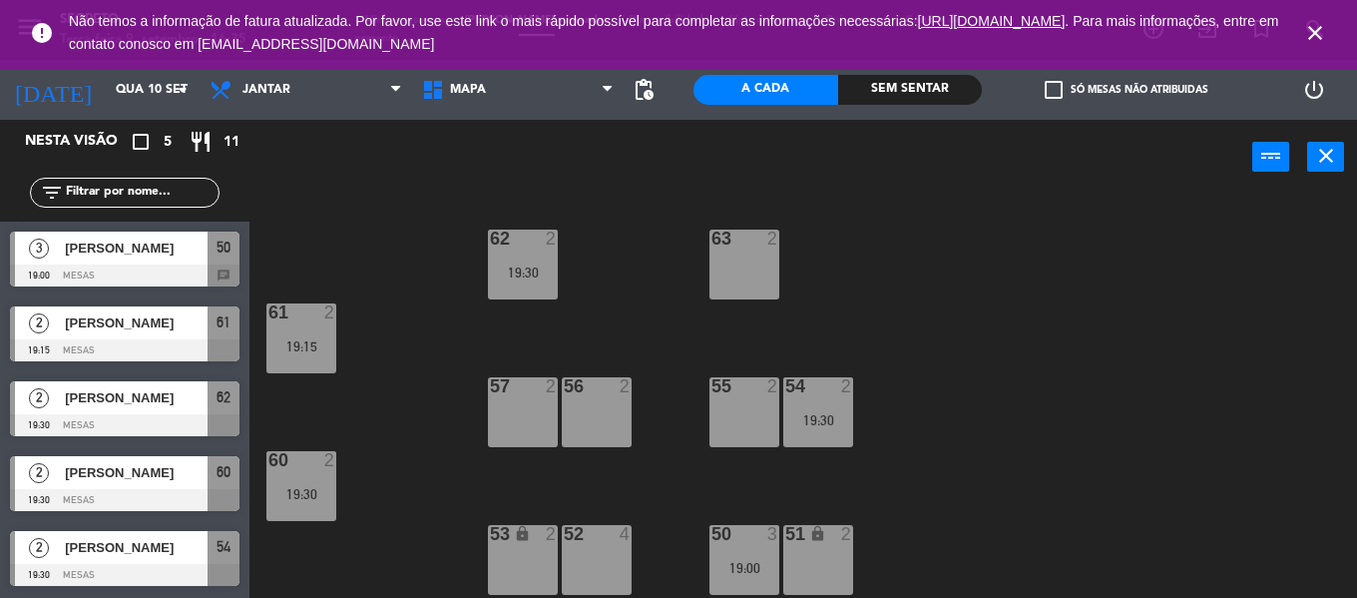
drag, startPoint x: 1319, startPoint y: 24, endPoint x: 952, endPoint y: 37, distance: 367.5
click at [1318, 24] on icon "close" at bounding box center [1315, 33] width 24 height 24
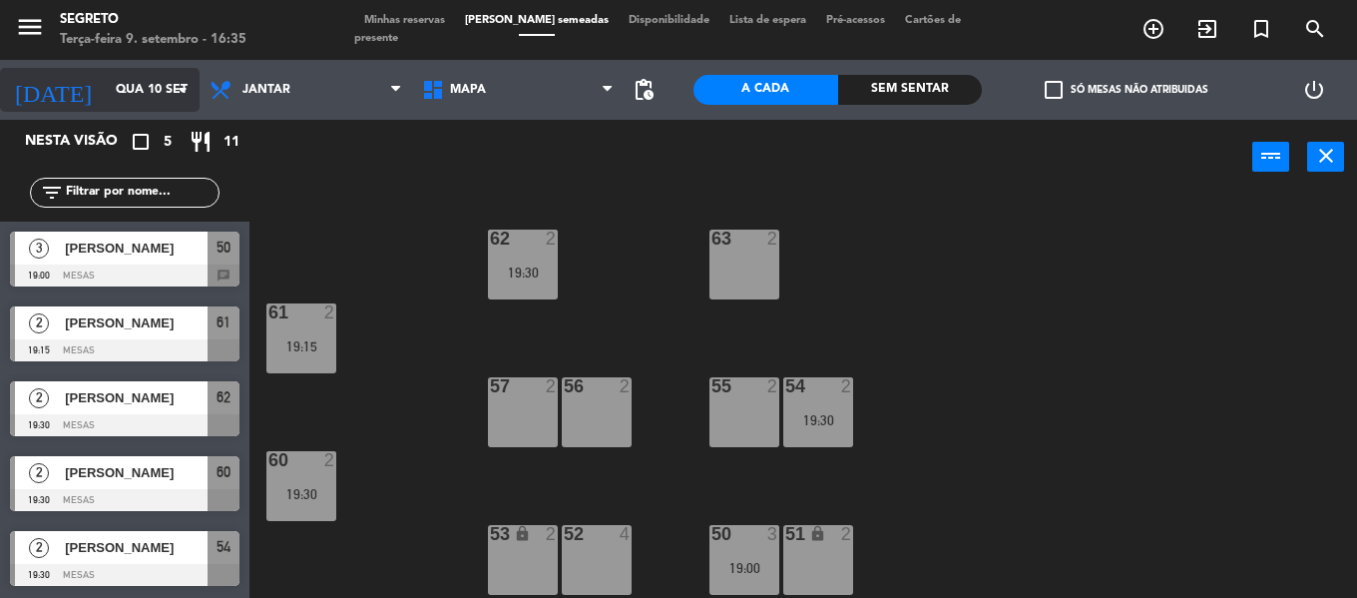
click at [126, 84] on input "Qua 10 set" at bounding box center [190, 90] width 169 height 34
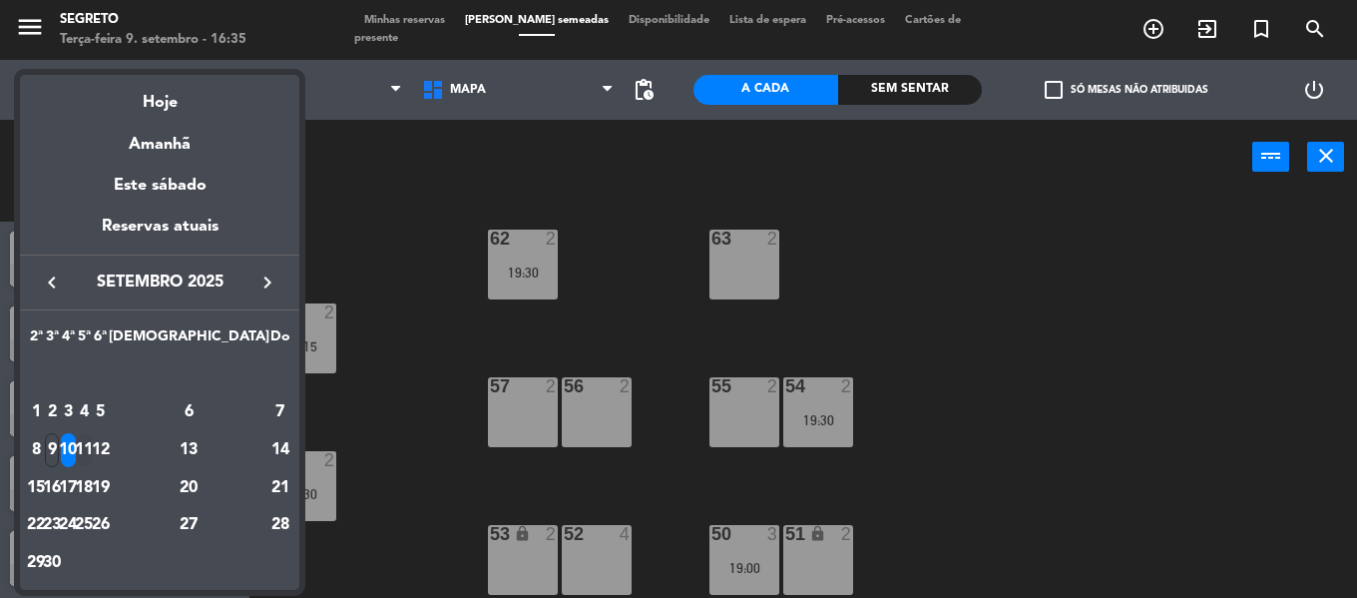
click at [92, 456] on div "11" at bounding box center [84, 450] width 15 height 34
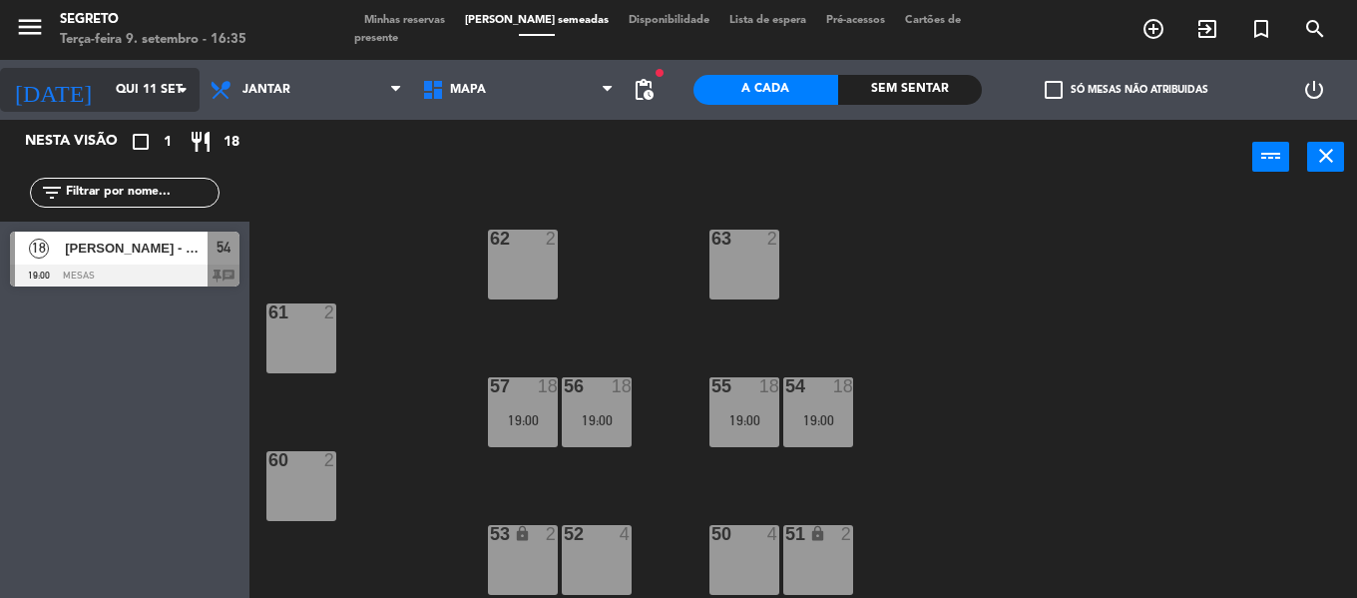
click at [114, 76] on input "Qui 11 set" at bounding box center [190, 90] width 169 height 34
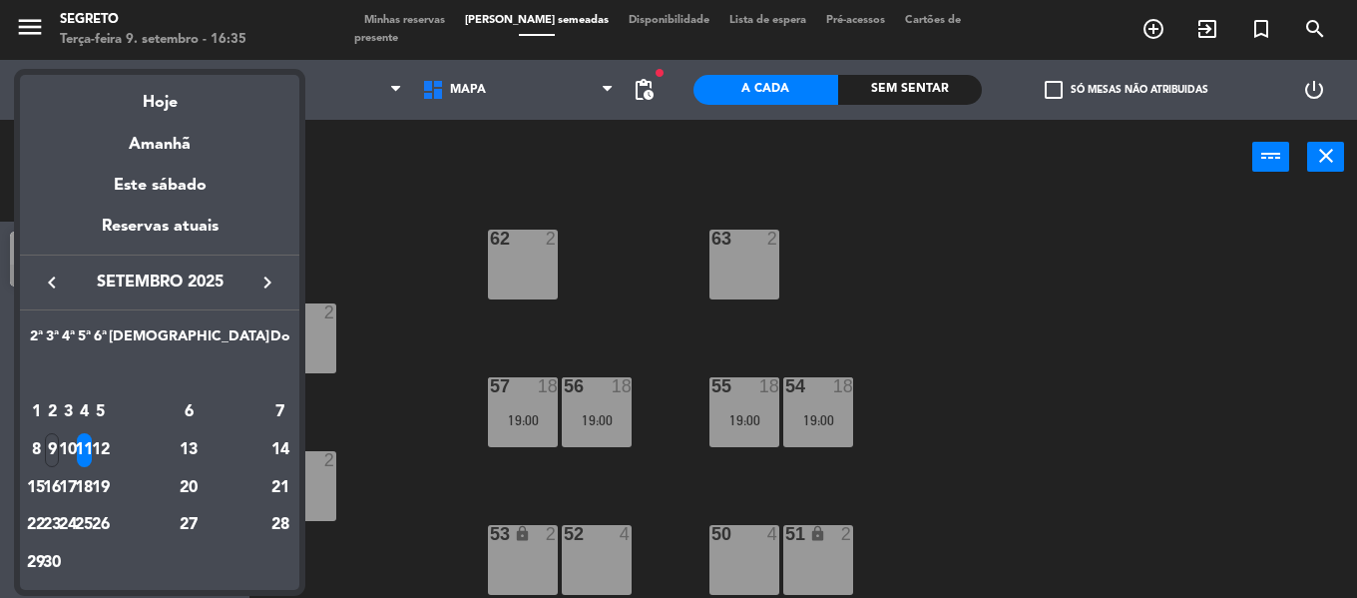
click at [60, 482] on div "16" at bounding box center [52, 488] width 15 height 34
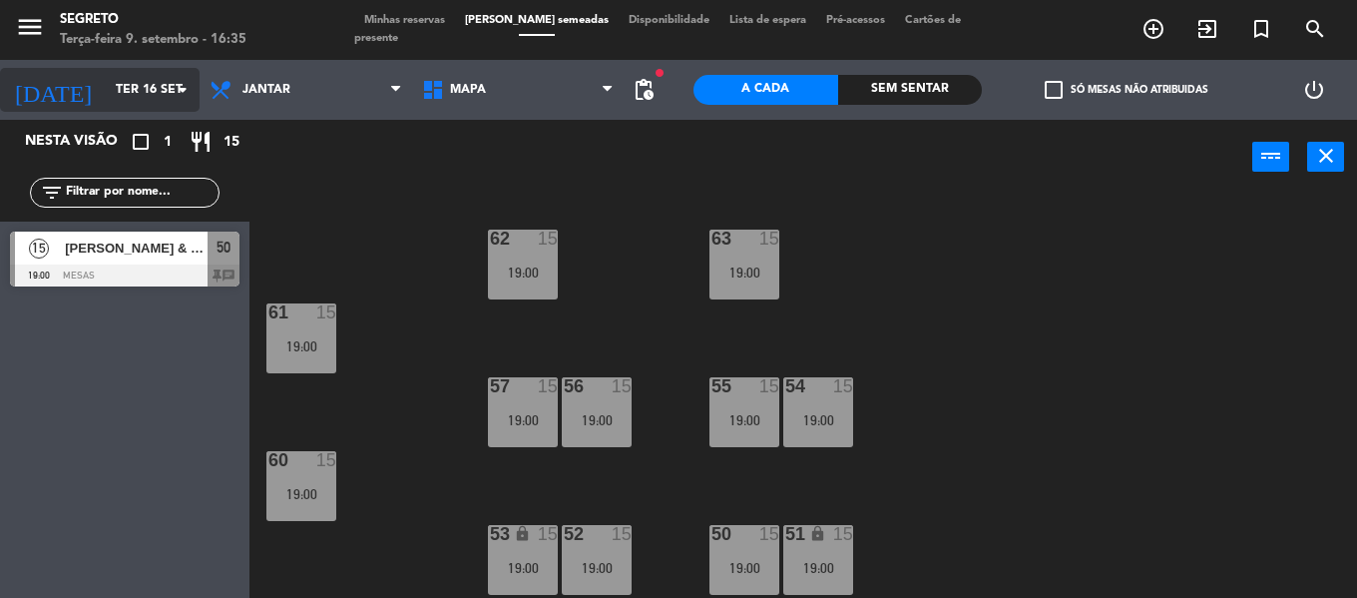
click at [106, 87] on input "Ter 16 set" at bounding box center [190, 90] width 169 height 34
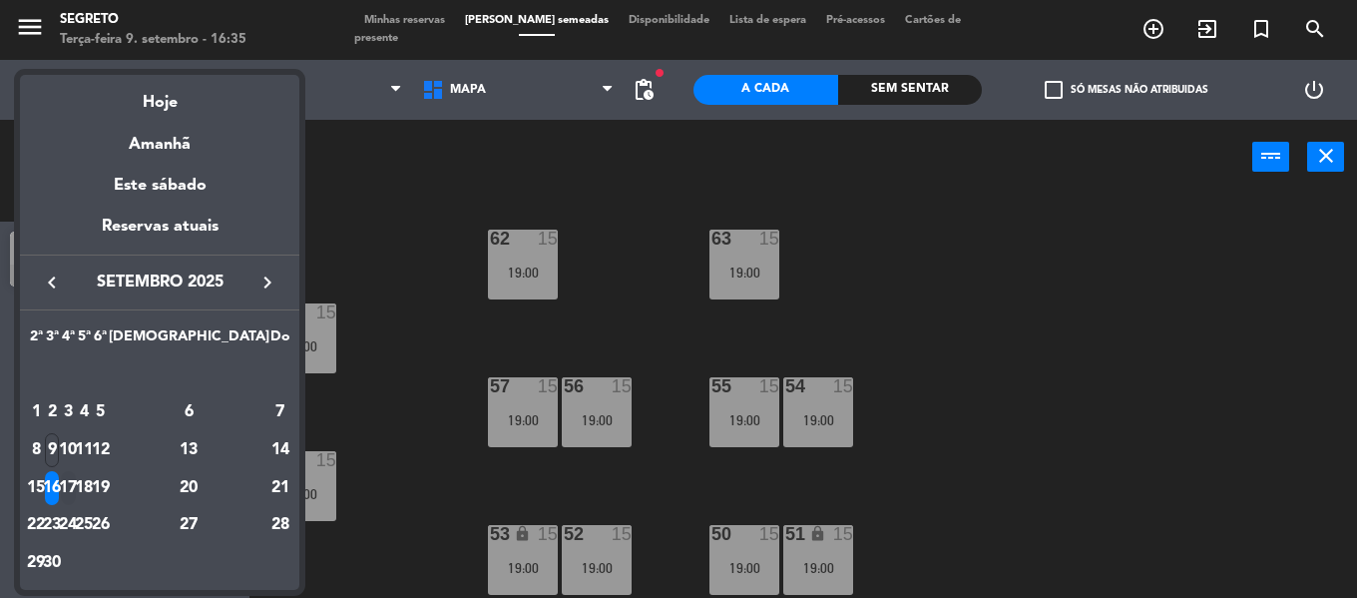
click at [76, 486] on div "17" at bounding box center [68, 488] width 15 height 34
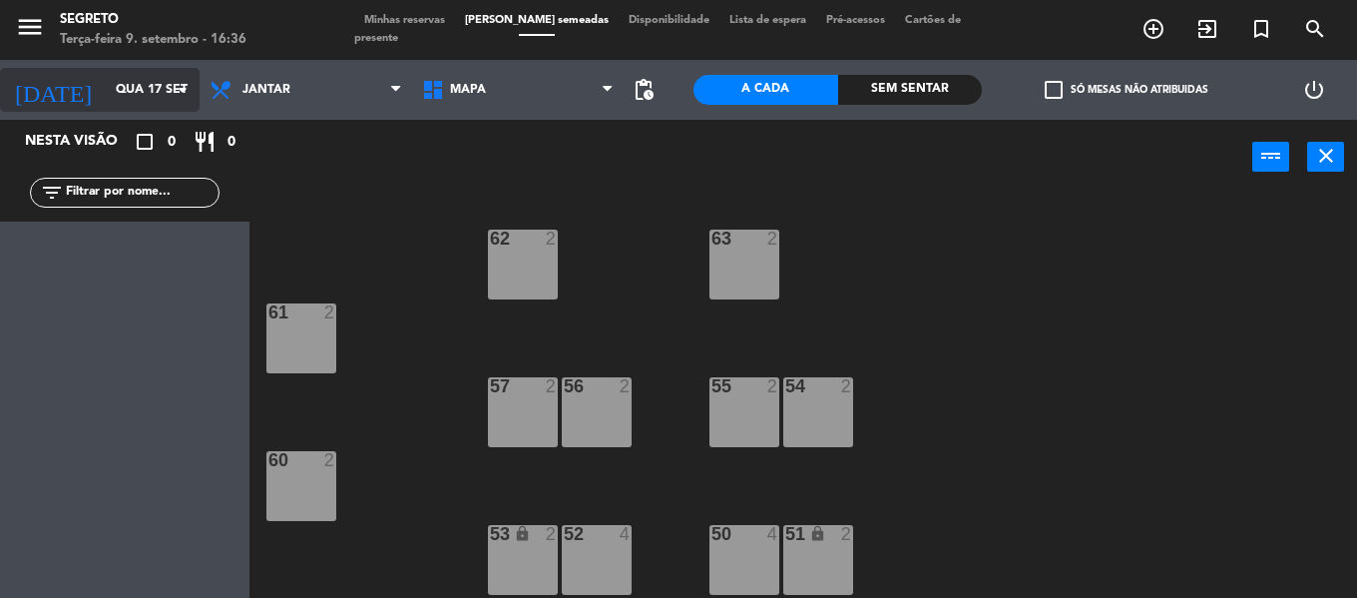
click at [106, 97] on input "Qua 17 set" at bounding box center [190, 90] width 169 height 34
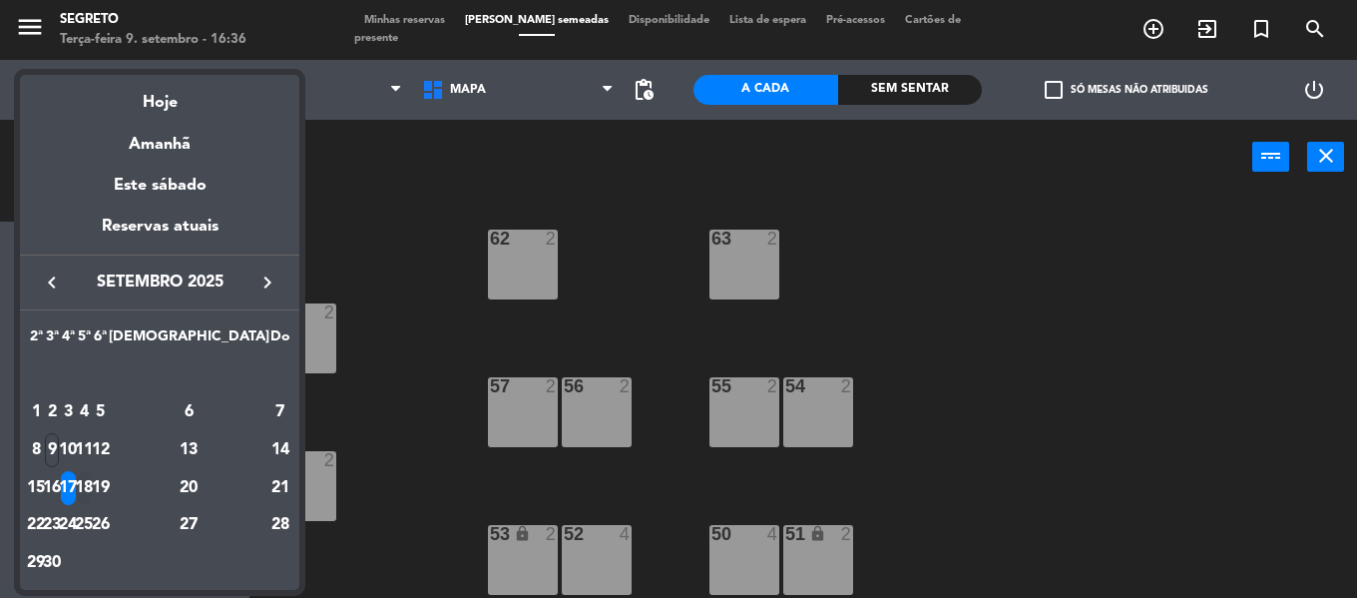
click at [92, 484] on div "18" at bounding box center [84, 488] width 15 height 34
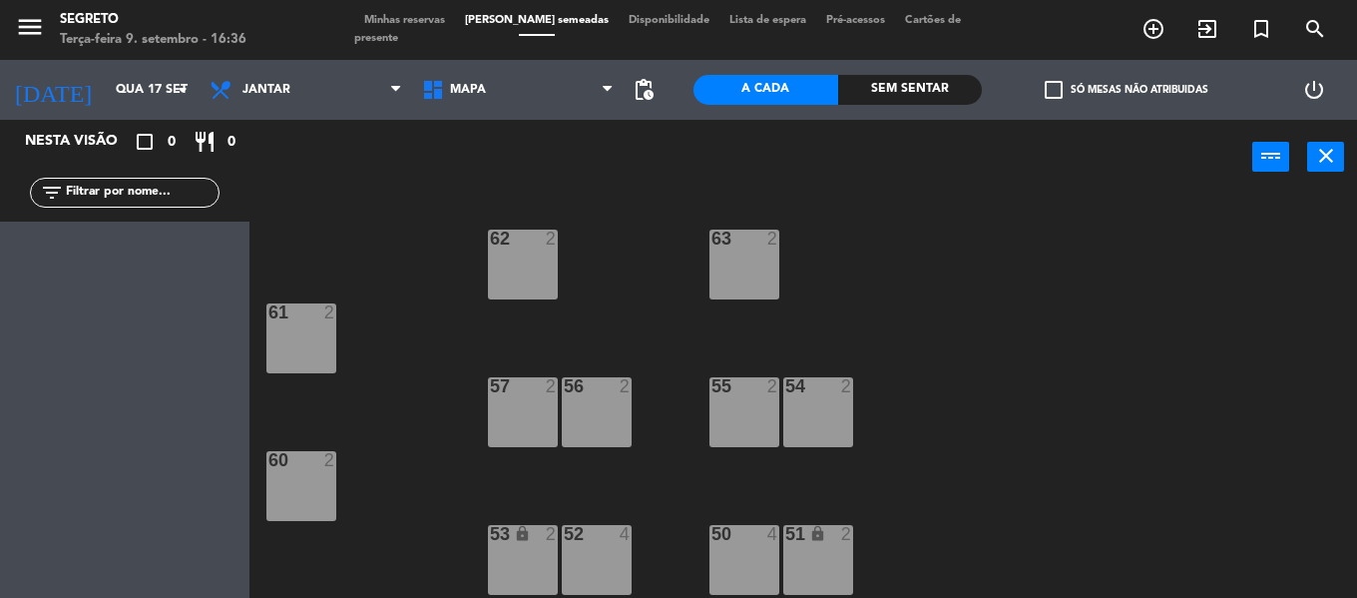
type input "Qui 18 set"
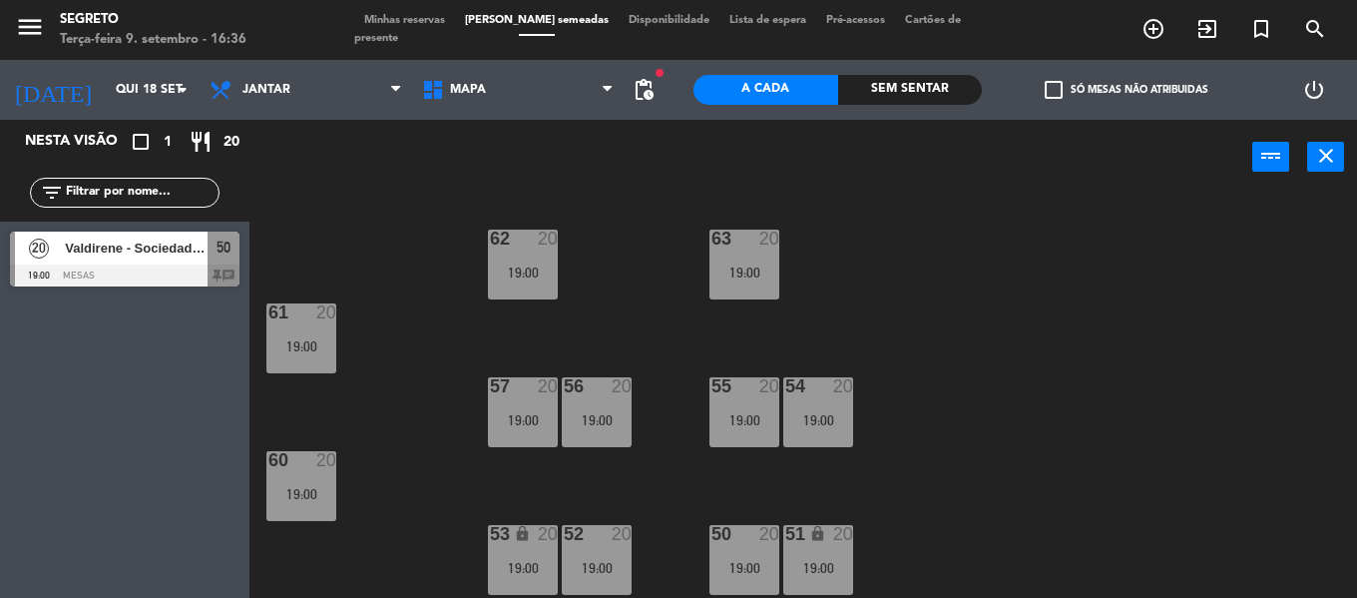
click at [423, 26] on span "Minhas reservas" at bounding box center [404, 20] width 101 height 11
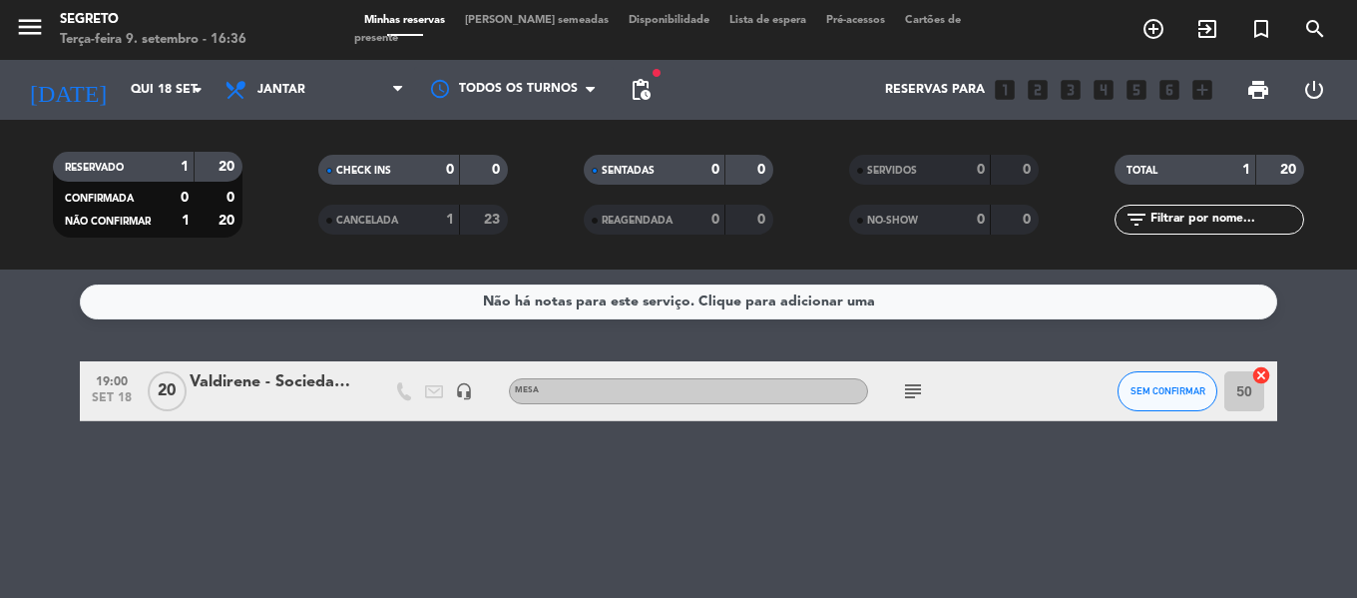
click at [289, 404] on div at bounding box center [275, 404] width 170 height 16
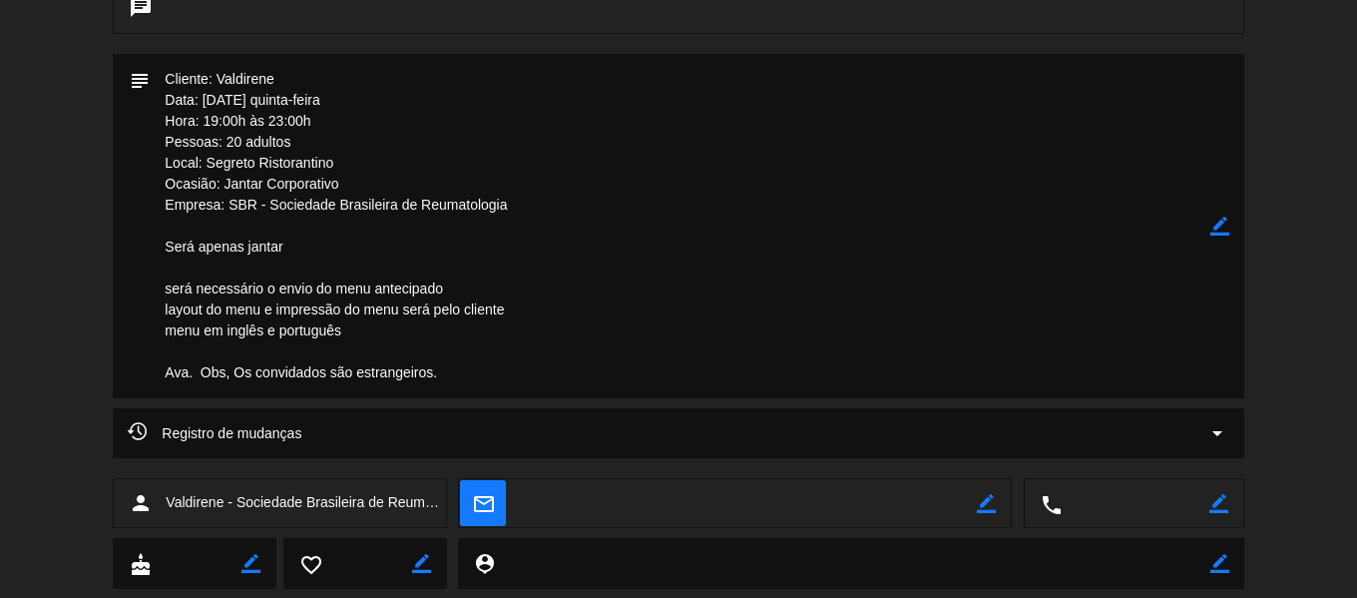
scroll to position [399, 0]
